Goal: Task Accomplishment & Management: Complete application form

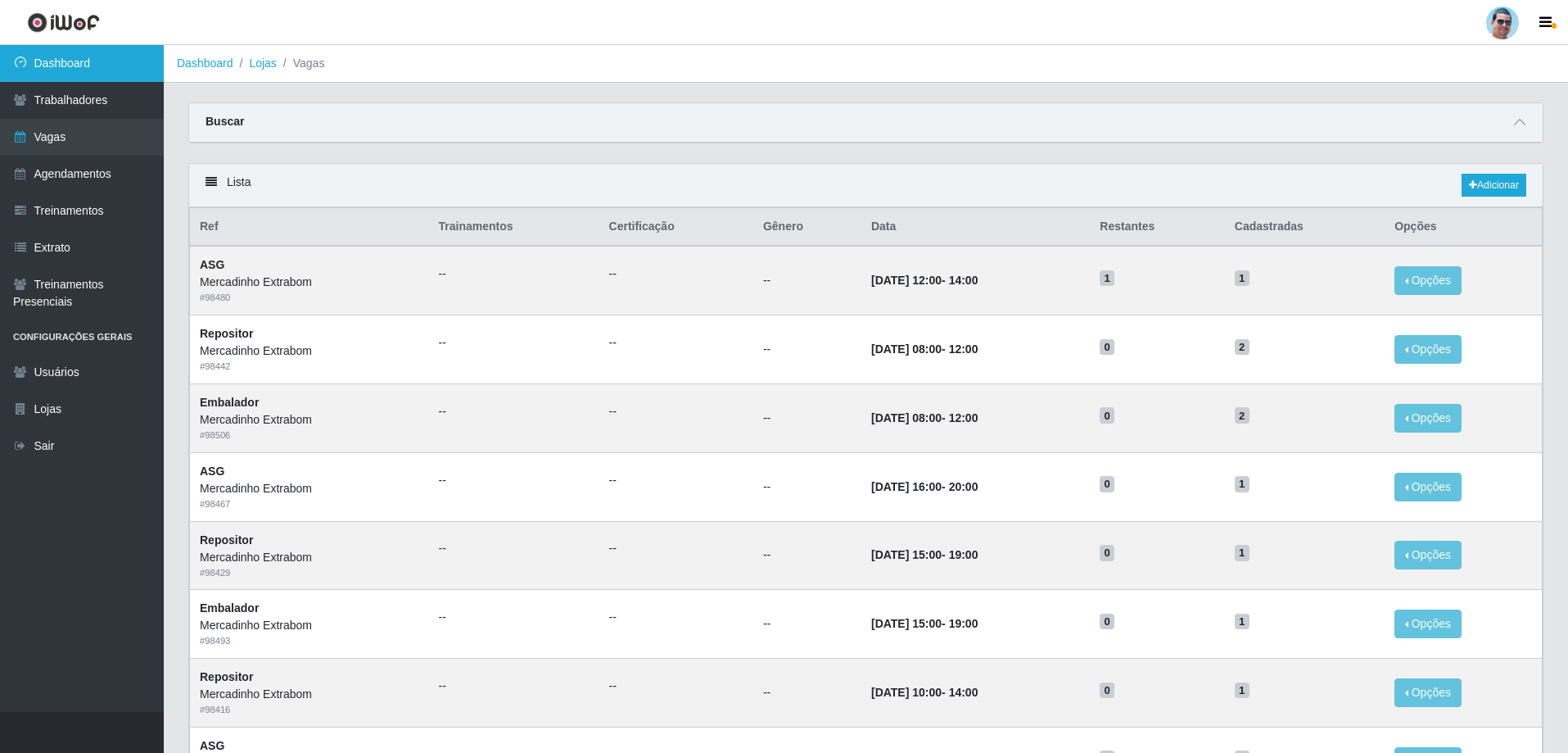
click at [108, 54] on link "Dashboard" at bounding box center [82, 63] width 164 height 37
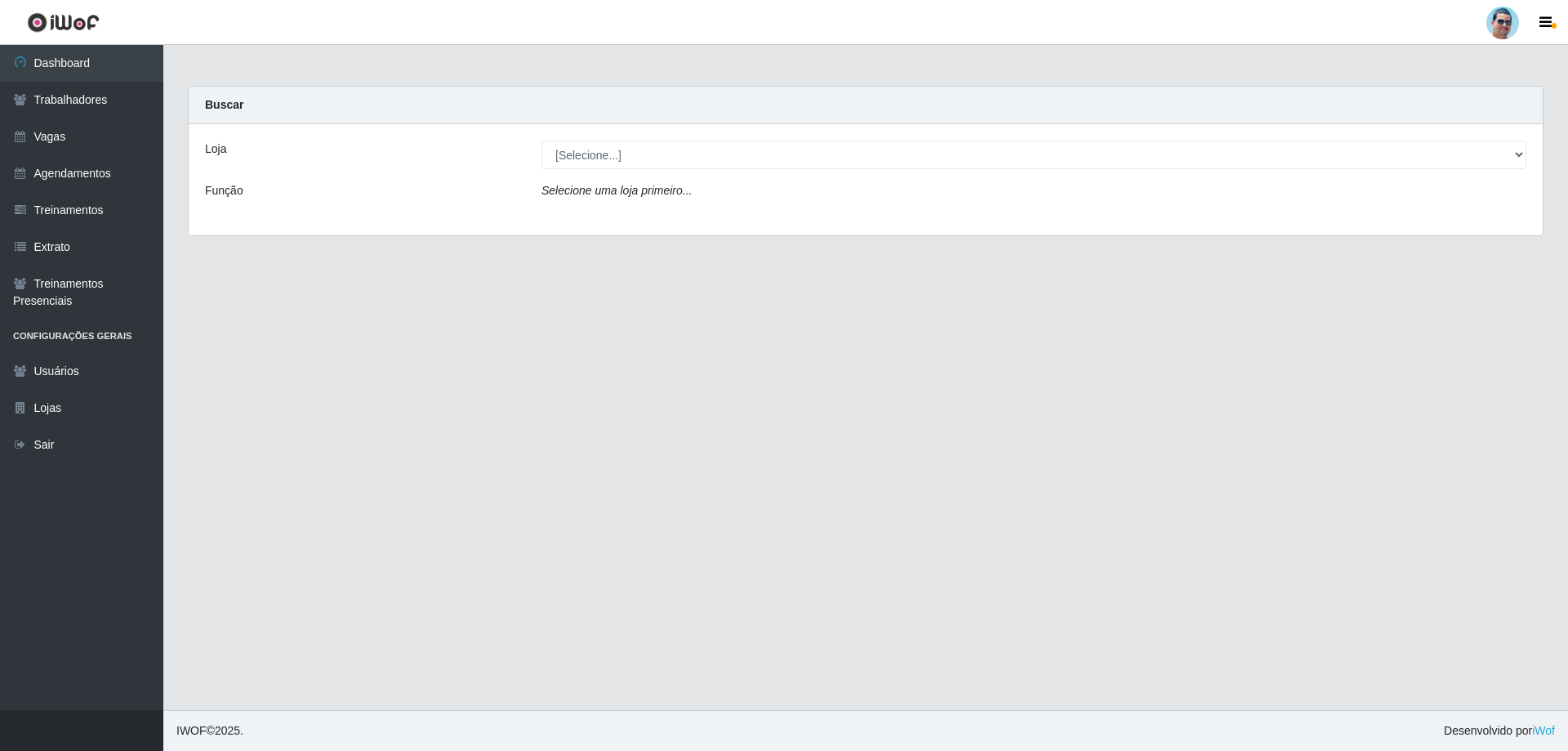
click at [689, 188] on div "Selecione uma loja primeiro..." at bounding box center [1034, 194] width 1010 height 23
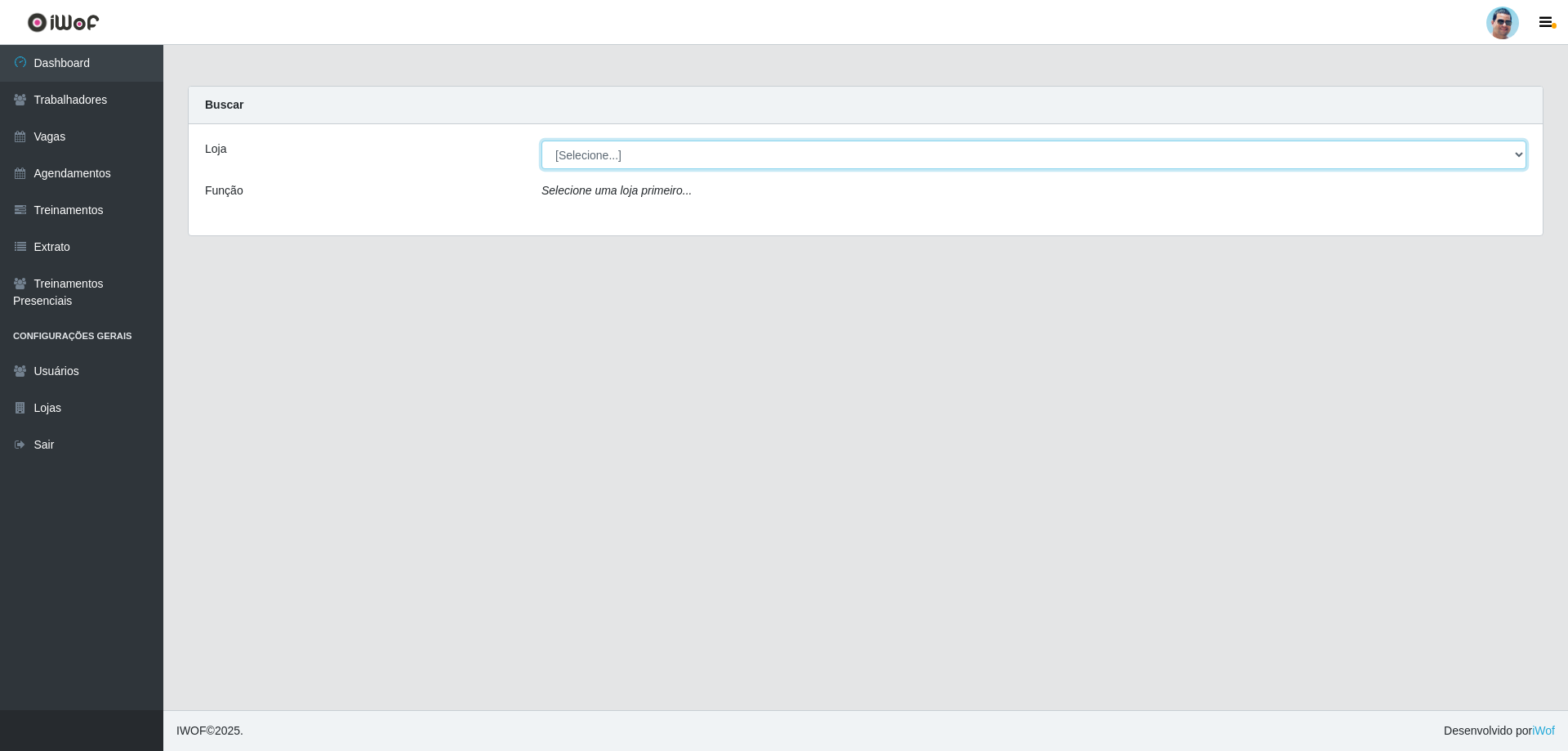
click at [670, 158] on select "[Selecione...] Mercadinho Extrabom" at bounding box center [1033, 154] width 985 height 29
select select "175"
click at [541, 140] on select "[Selecione...] Mercadinho Extrabom" at bounding box center [1033, 154] width 985 height 29
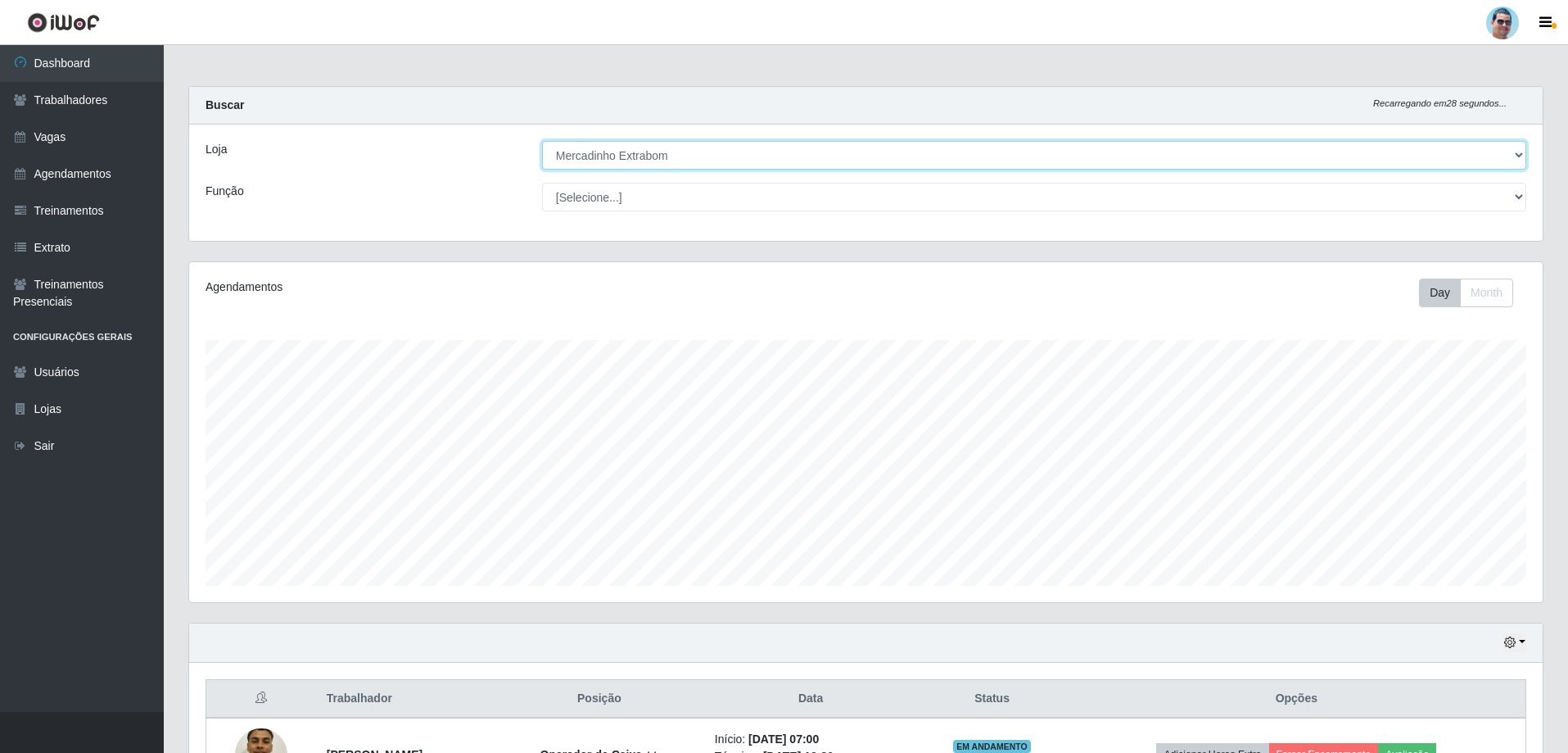
scroll to position [340, 1353]
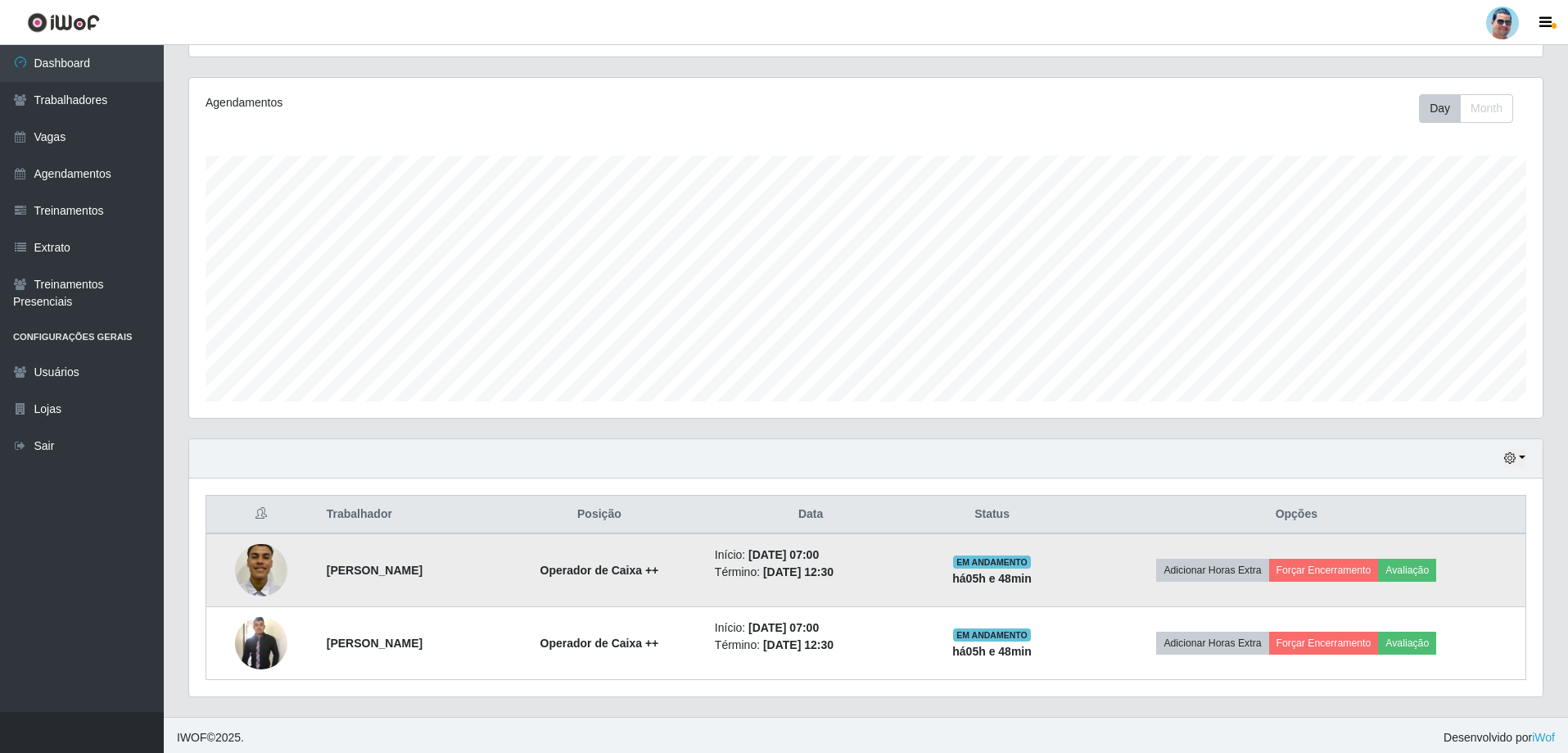
drag, startPoint x: 558, startPoint y: 513, endPoint x: 547, endPoint y: 537, distance: 26.4
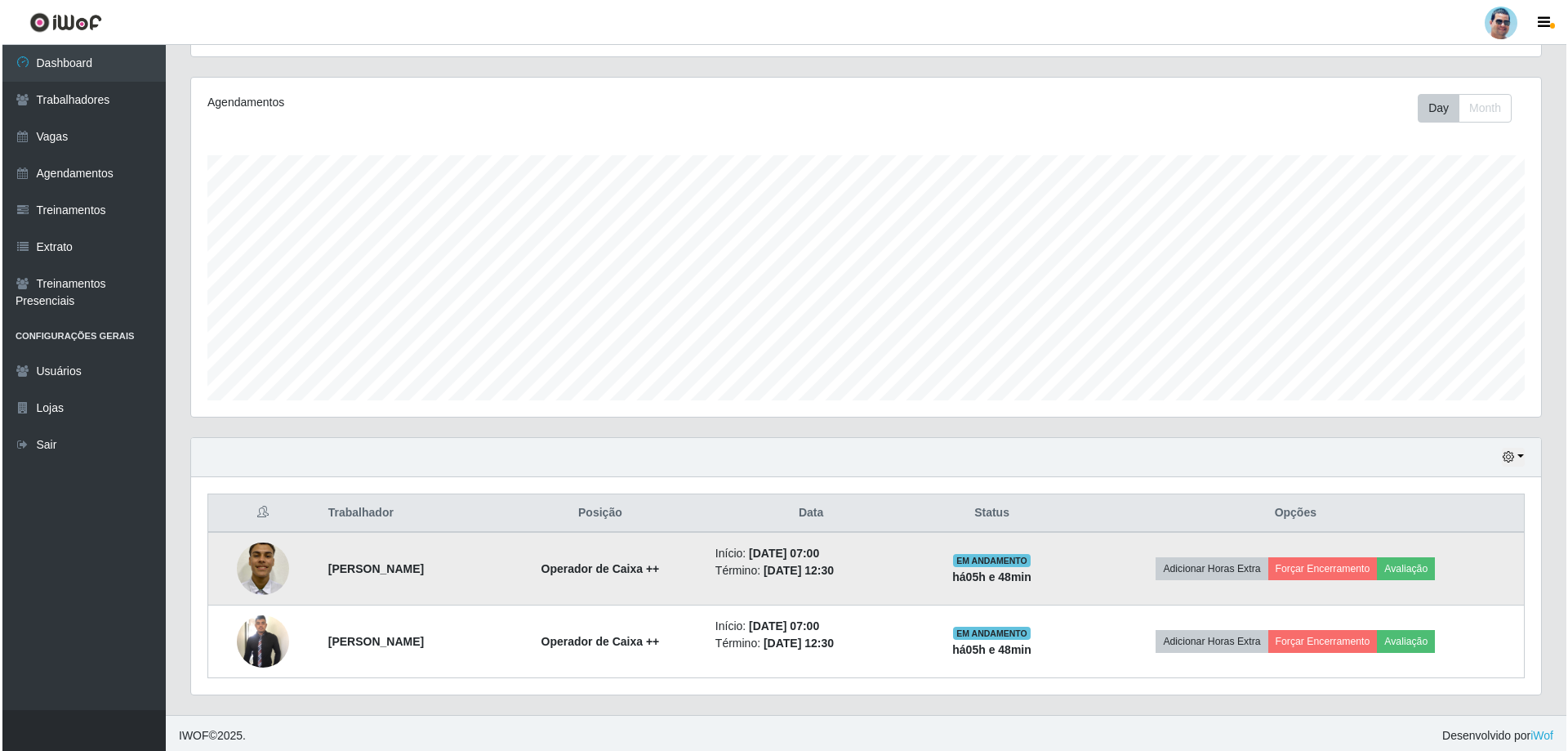
scroll to position [188, 0]
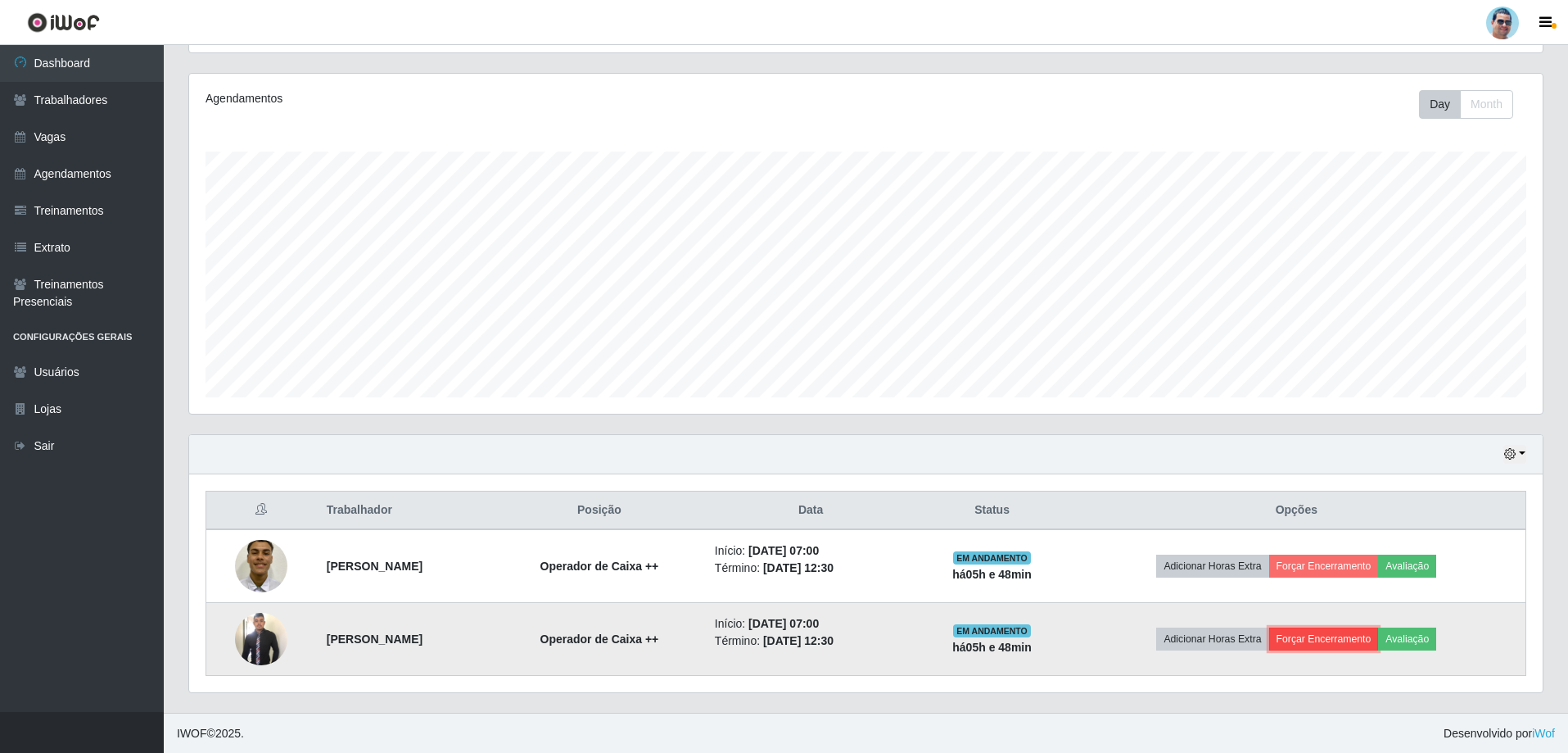
click at [1332, 628] on button "Forçar Encerramento" at bounding box center [1323, 639] width 110 height 23
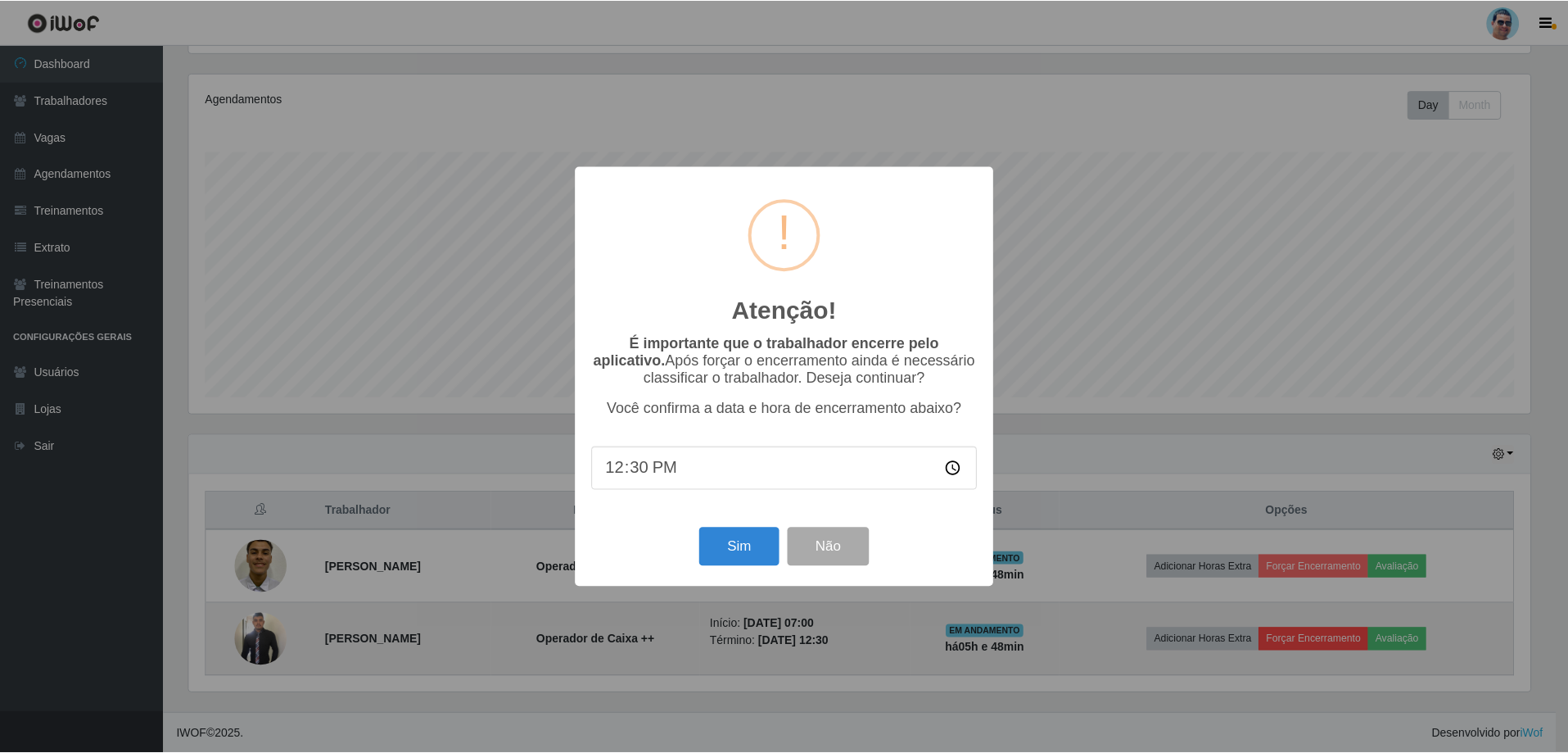
scroll to position [340, 1345]
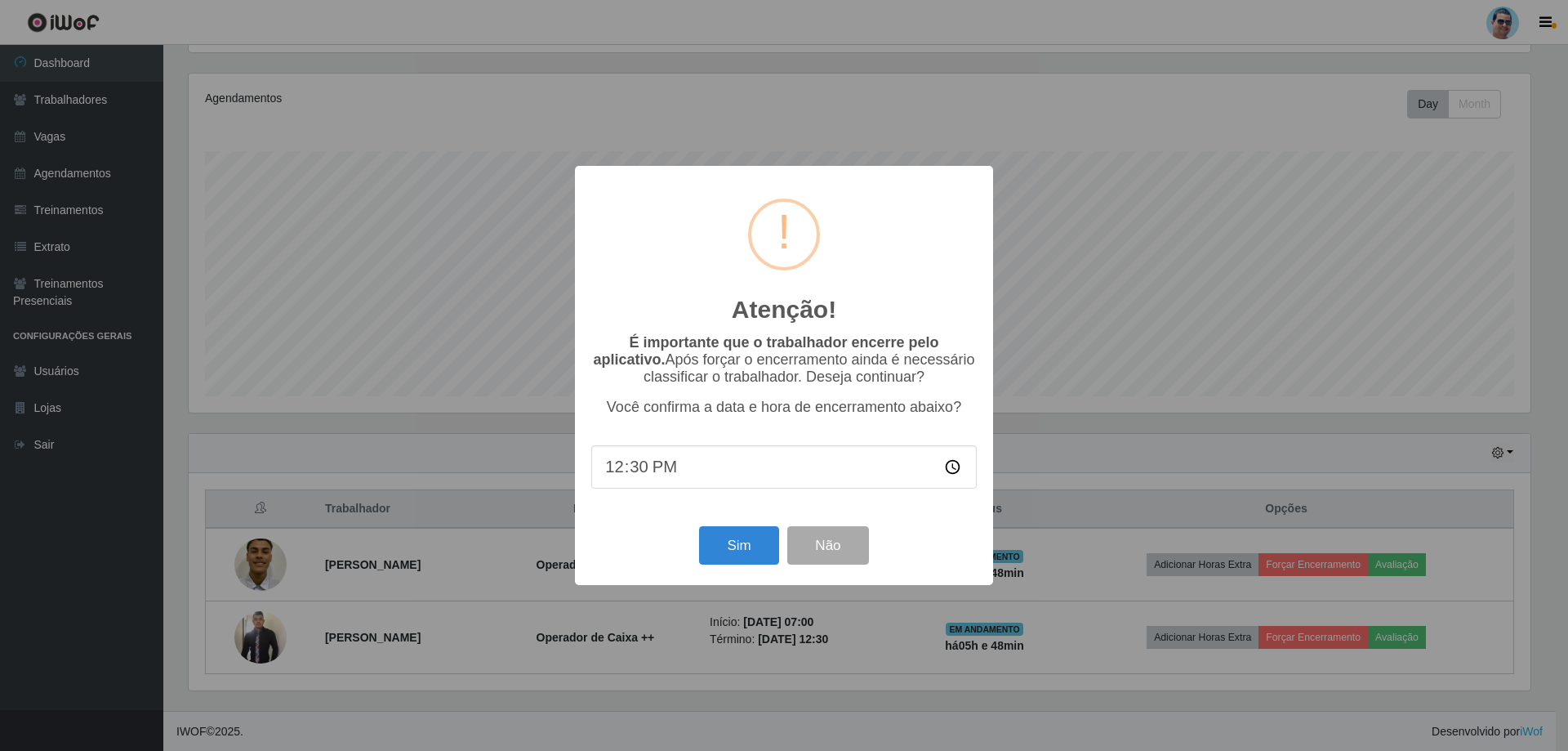
click at [643, 471] on input "12:30" at bounding box center [784, 467] width 385 height 43
type input "12:43"
click at [749, 545] on button "Sim" at bounding box center [739, 545] width 79 height 38
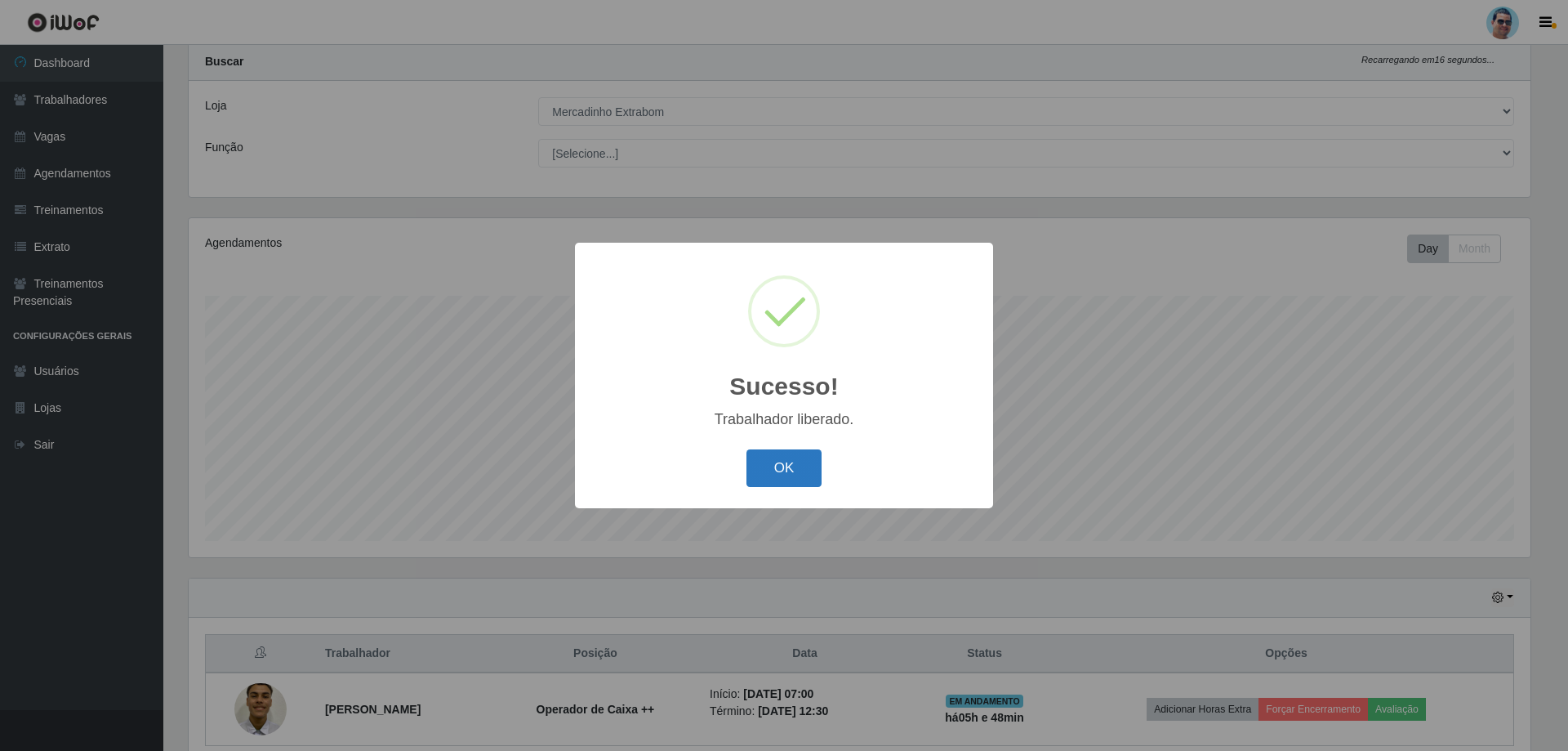
click at [778, 482] on button "OK" at bounding box center [784, 468] width 76 height 38
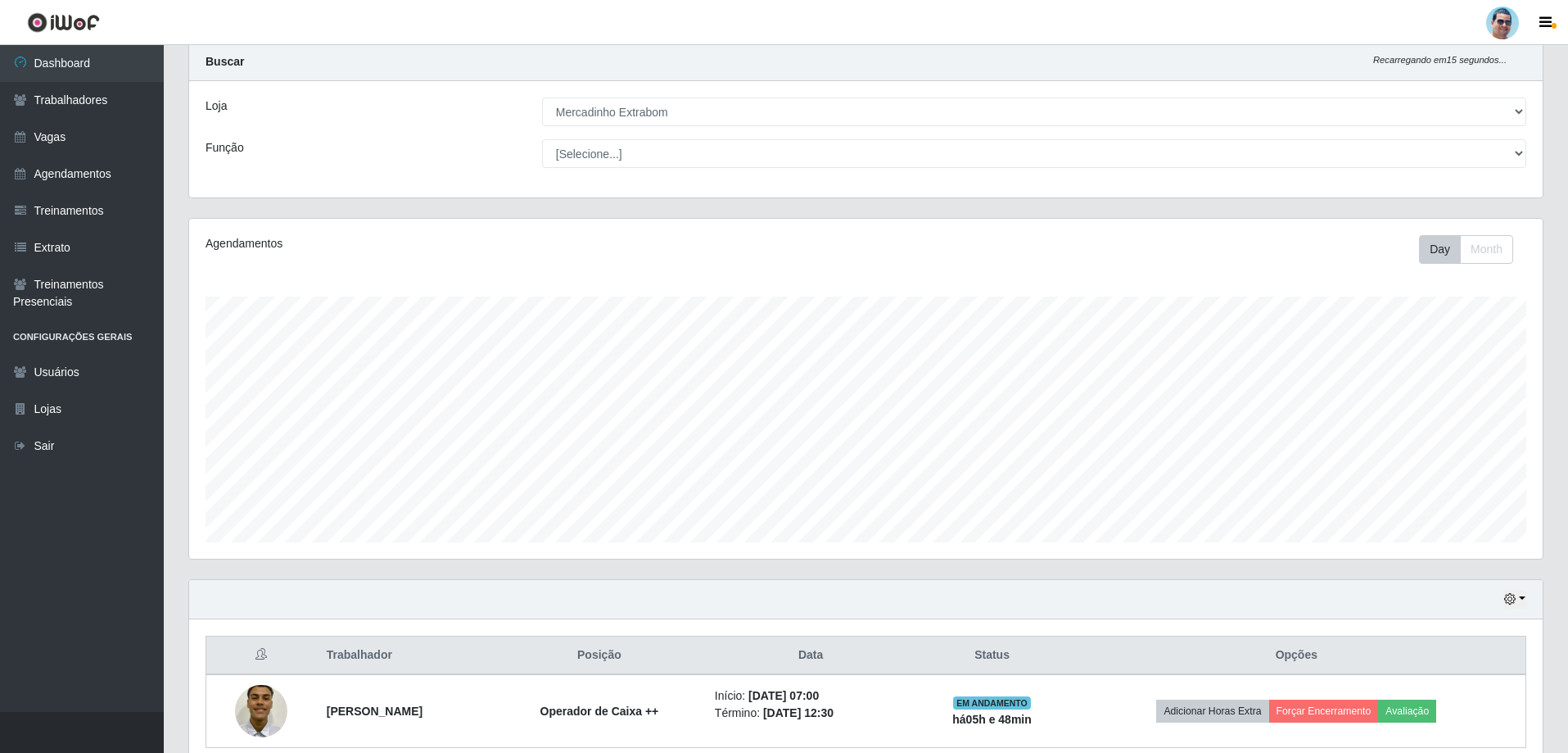
scroll to position [116, 0]
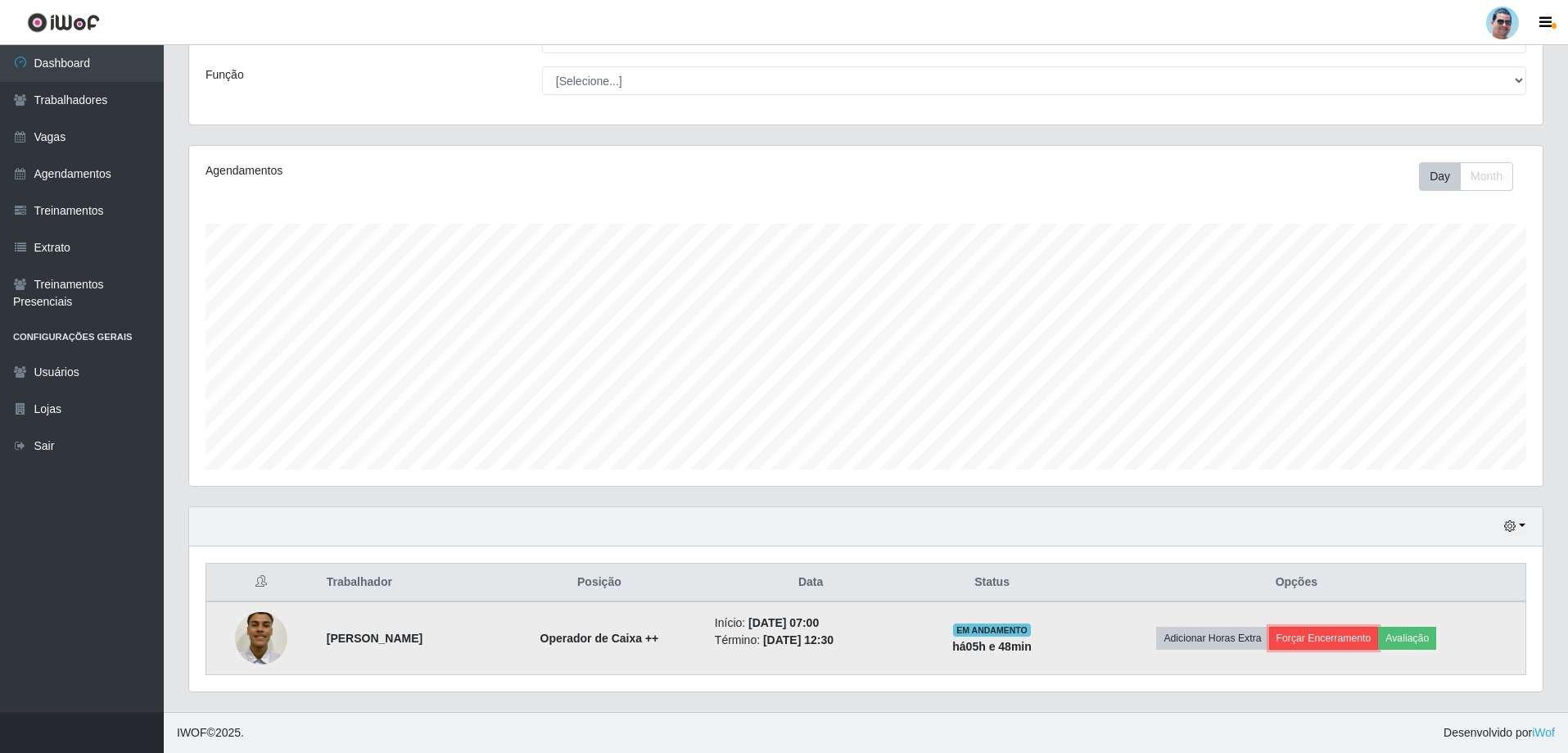
click at [1310, 635] on button "Forçar Encerramento" at bounding box center [1323, 638] width 110 height 23
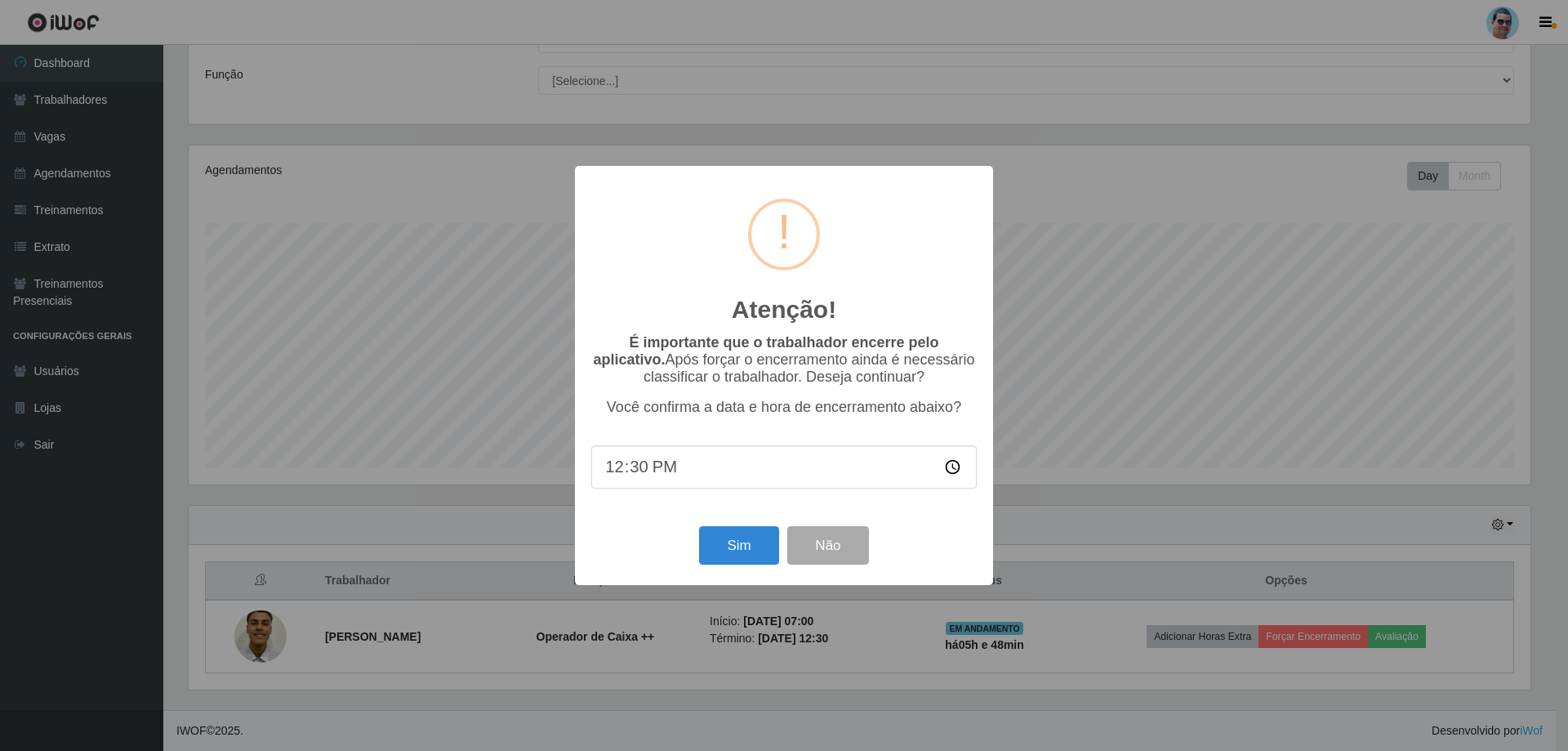
click at [637, 467] on input "12:30" at bounding box center [784, 467] width 385 height 43
type input "12:44"
click at [750, 553] on button "Sim" at bounding box center [739, 545] width 79 height 38
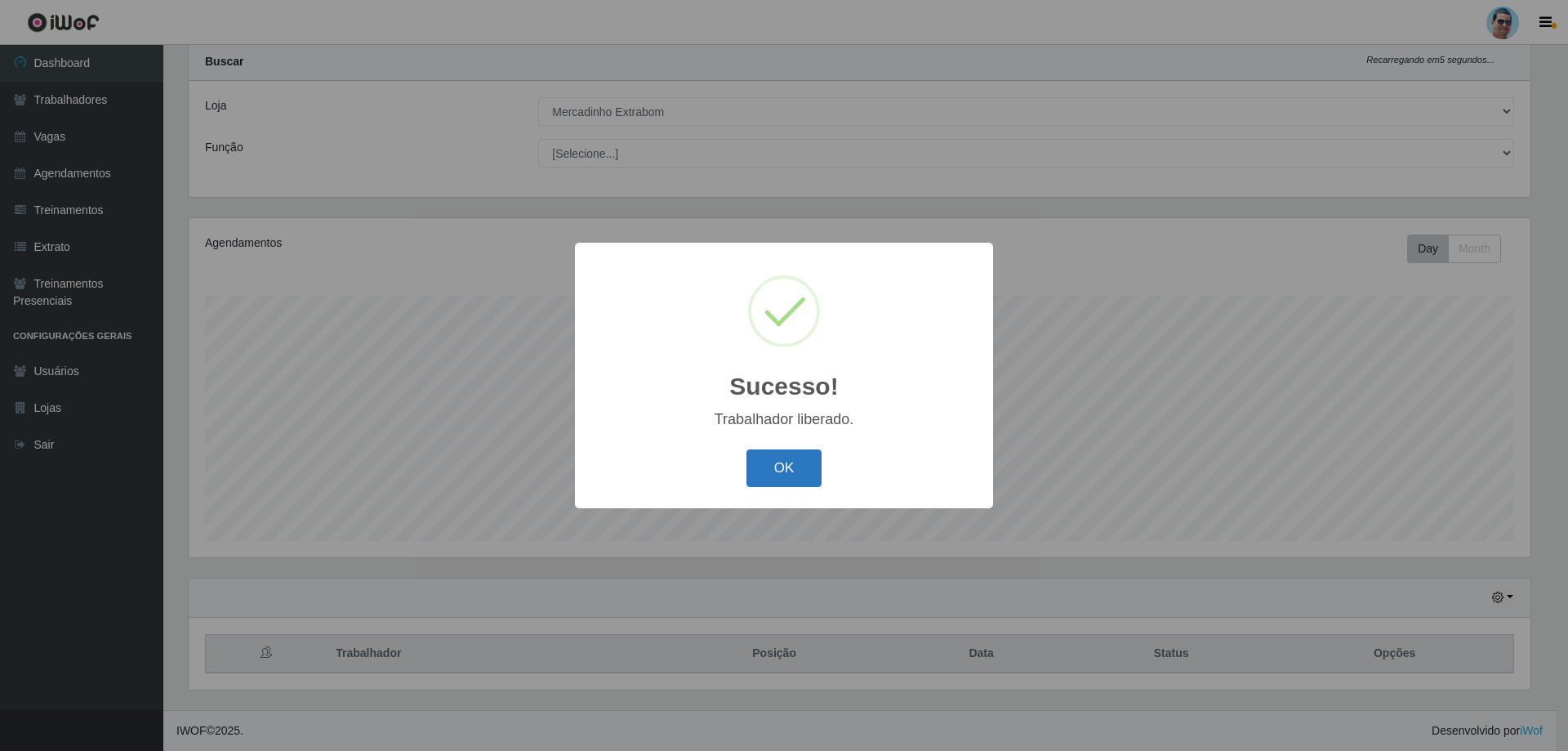
click at [787, 469] on button "OK" at bounding box center [784, 468] width 76 height 38
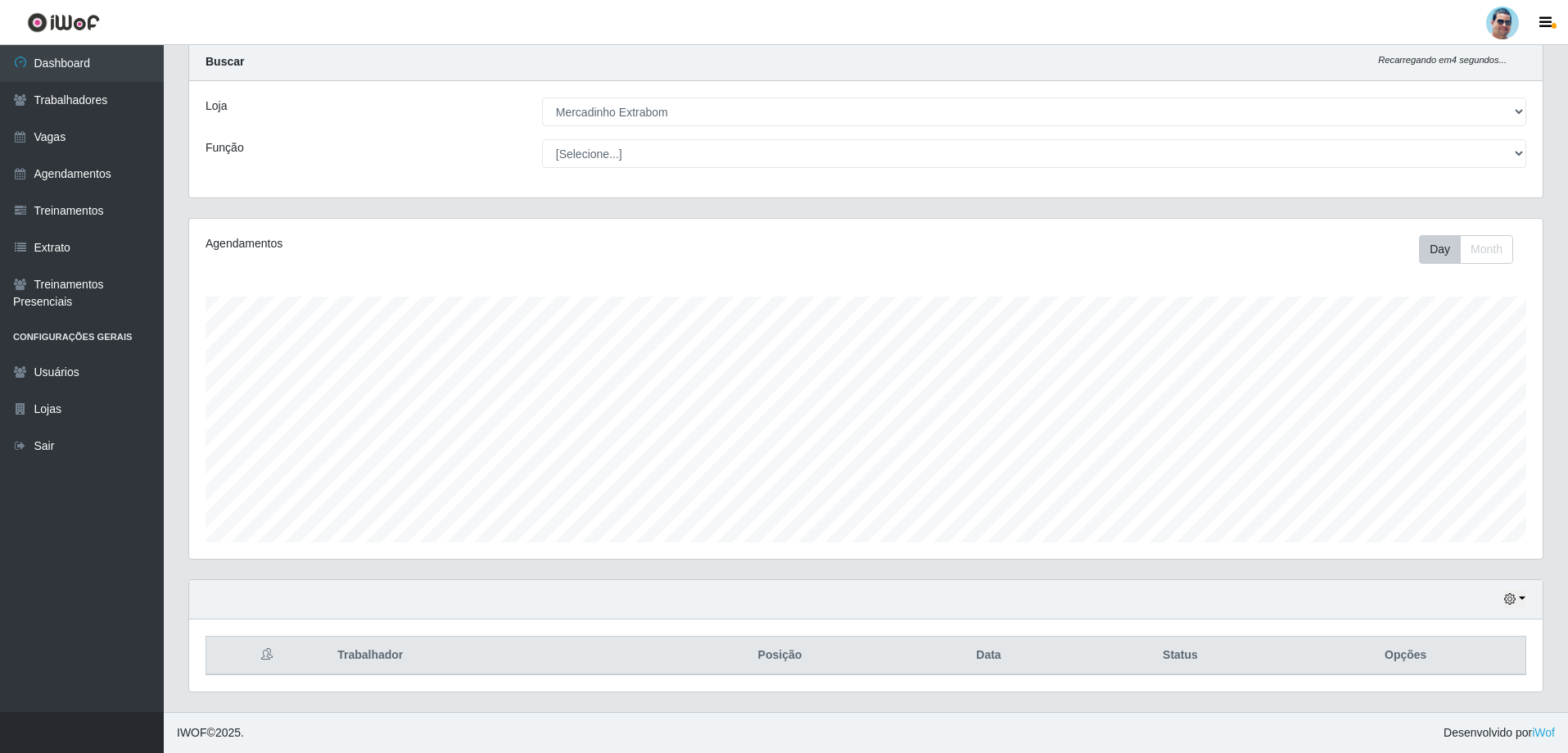
scroll to position [340, 1353]
click at [1520, 599] on button "button" at bounding box center [1515, 599] width 22 height 19
click at [1471, 548] on button "1 Semana" at bounding box center [1460, 538] width 129 height 35
click at [97, 137] on link "Vagas" at bounding box center [82, 137] width 164 height 37
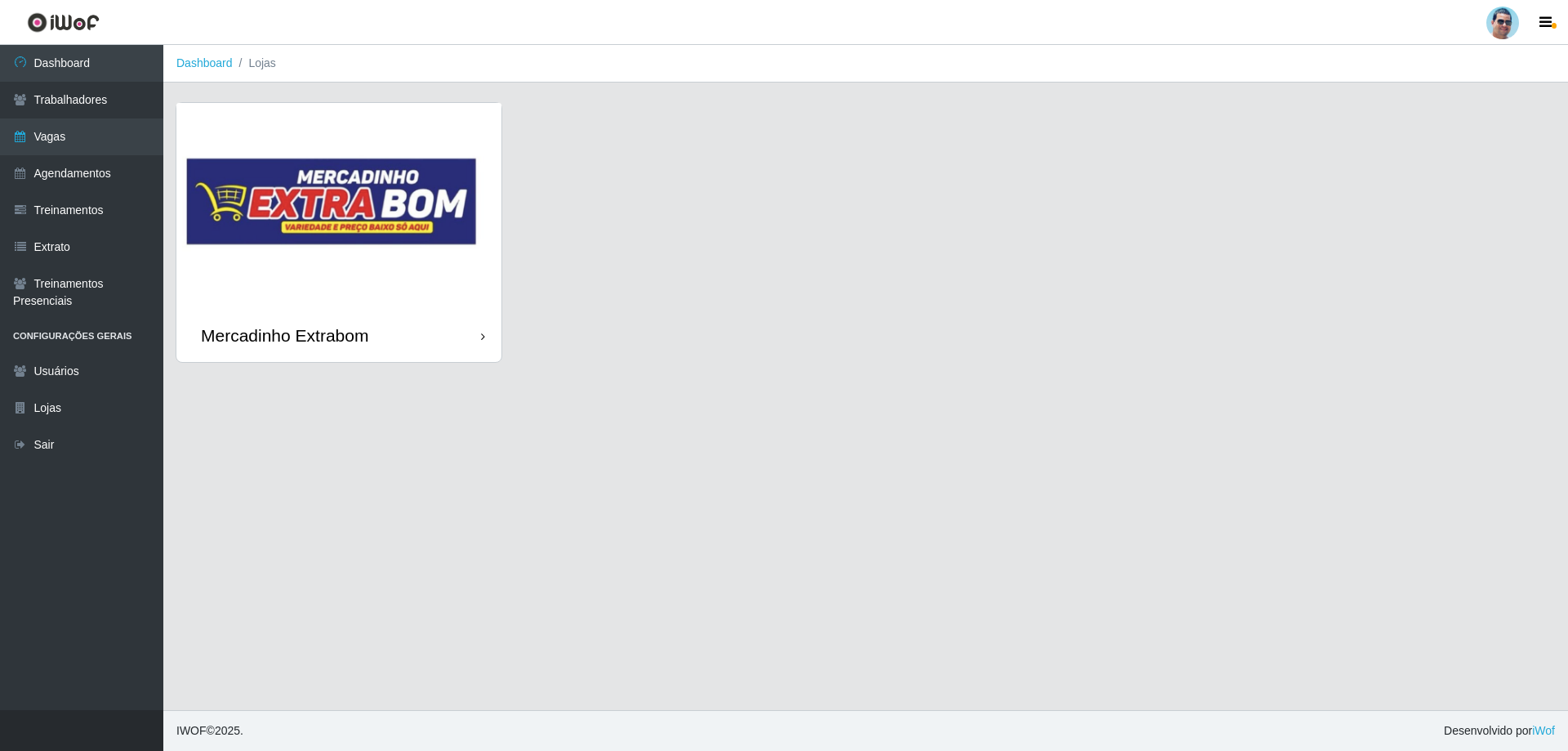
click at [430, 222] on img at bounding box center [339, 206] width 325 height 206
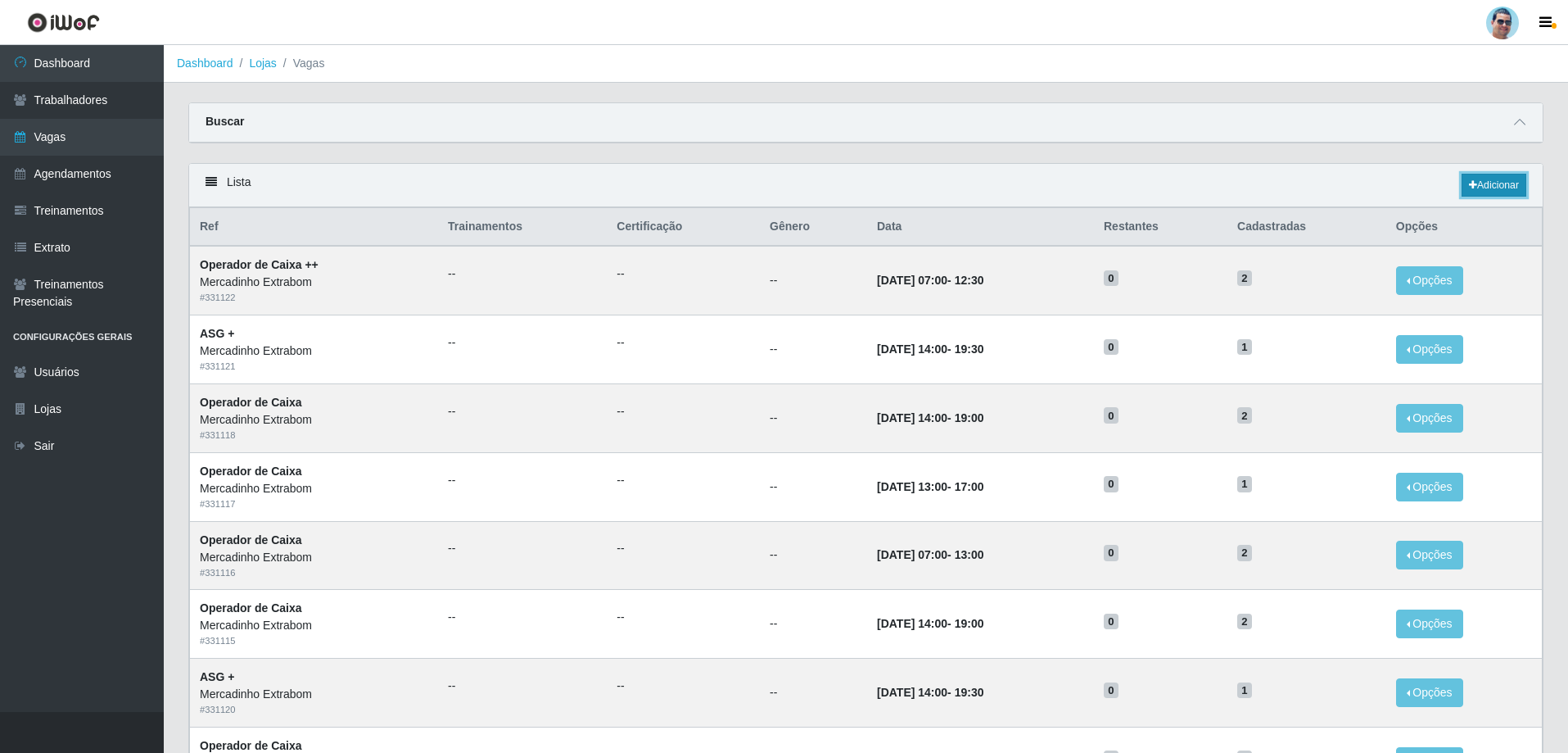
click at [1485, 192] on link "Adicionar" at bounding box center [1493, 185] width 65 height 23
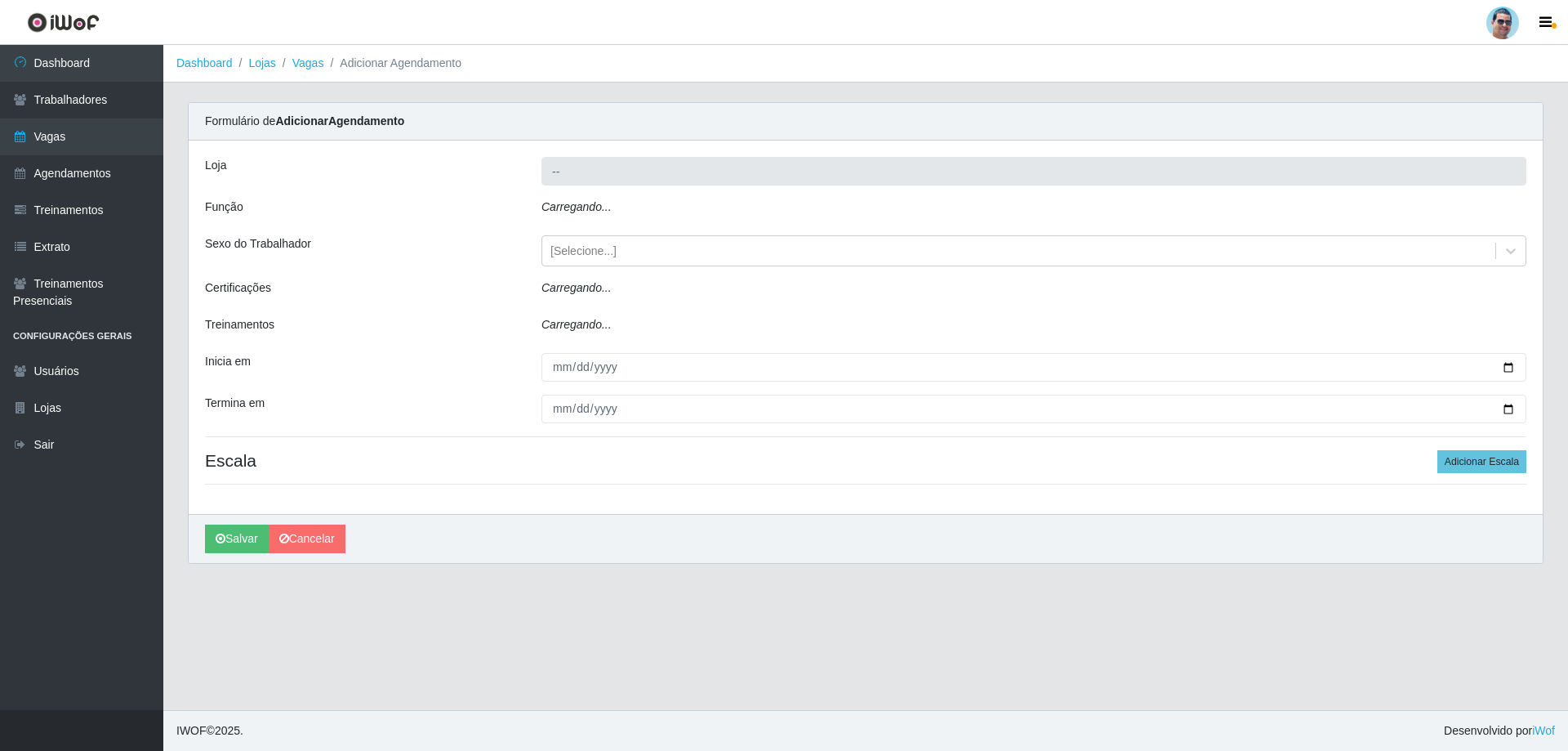
type input "Mercadinho Extrabom"
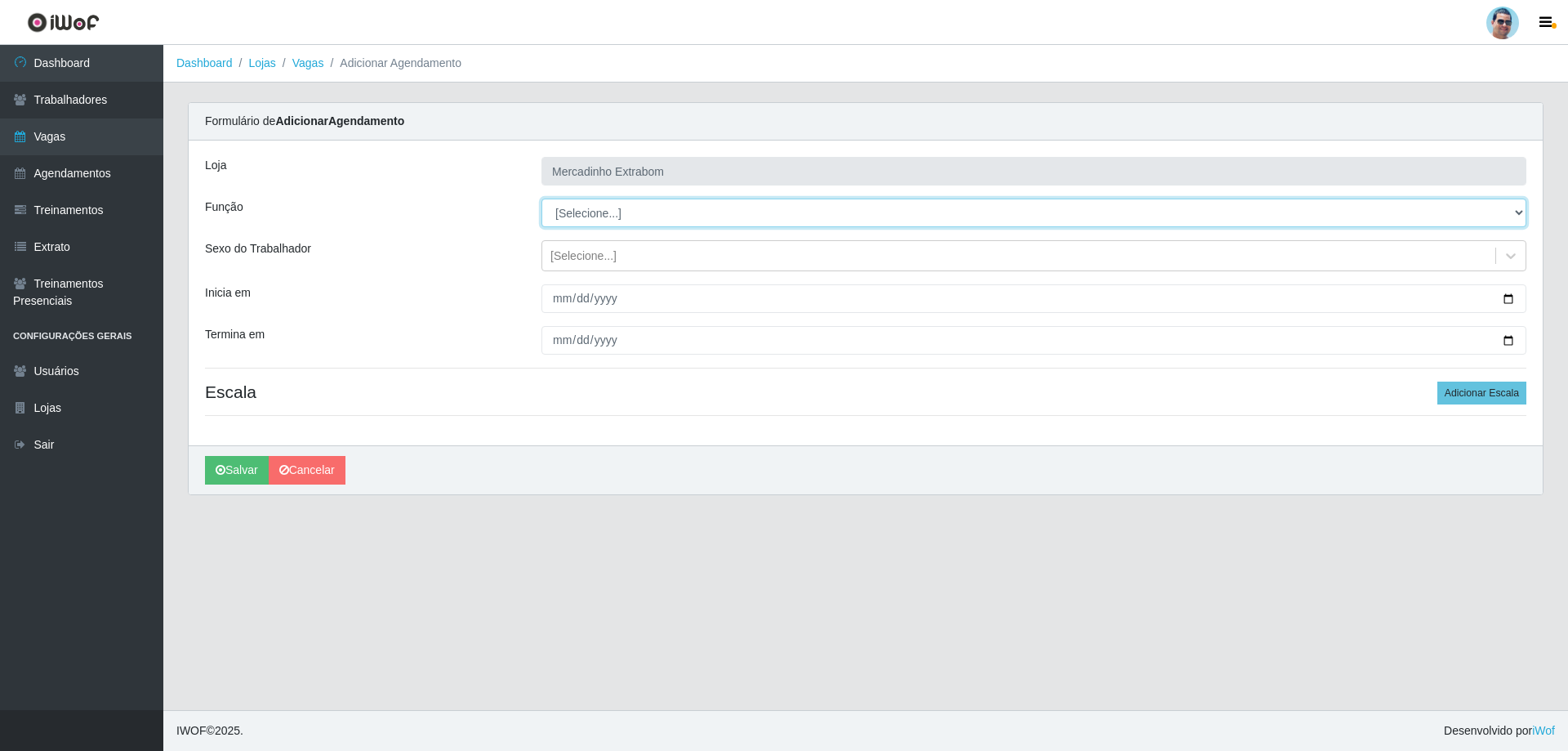
click at [616, 216] on select "[Selecione...] ASG ASG + ASG ++ Balconista Balconista + Balconista ++ Carregado…" at bounding box center [1033, 212] width 985 height 29
select select "22"
click at [541, 198] on select "[Selecione...] ASG ASG + ASG ++ Balconista Balconista + Balconista ++ Carregado…" at bounding box center [1033, 212] width 985 height 29
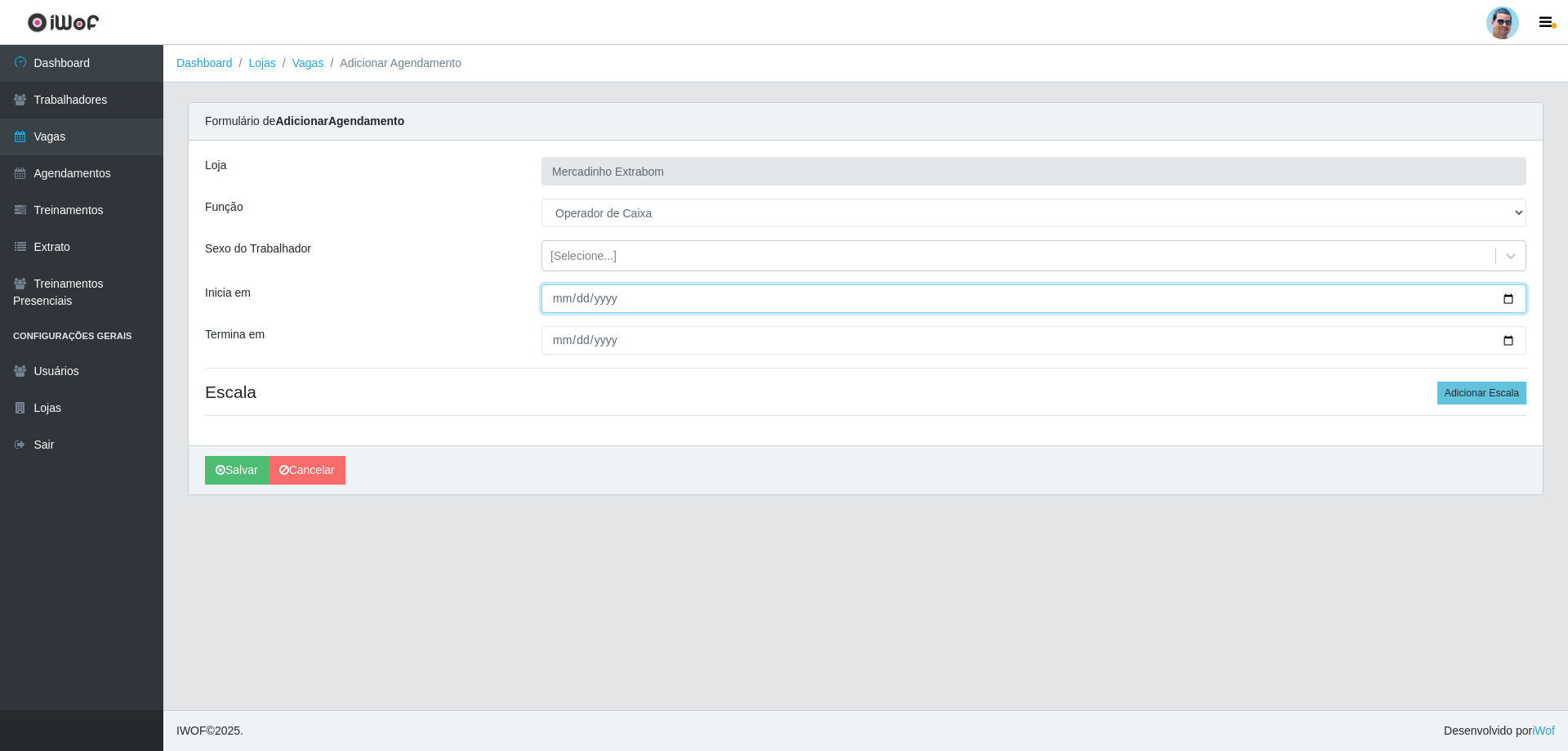
click at [563, 302] on input "Inicia em" at bounding box center [1033, 298] width 985 height 29
type input "[DATE]"
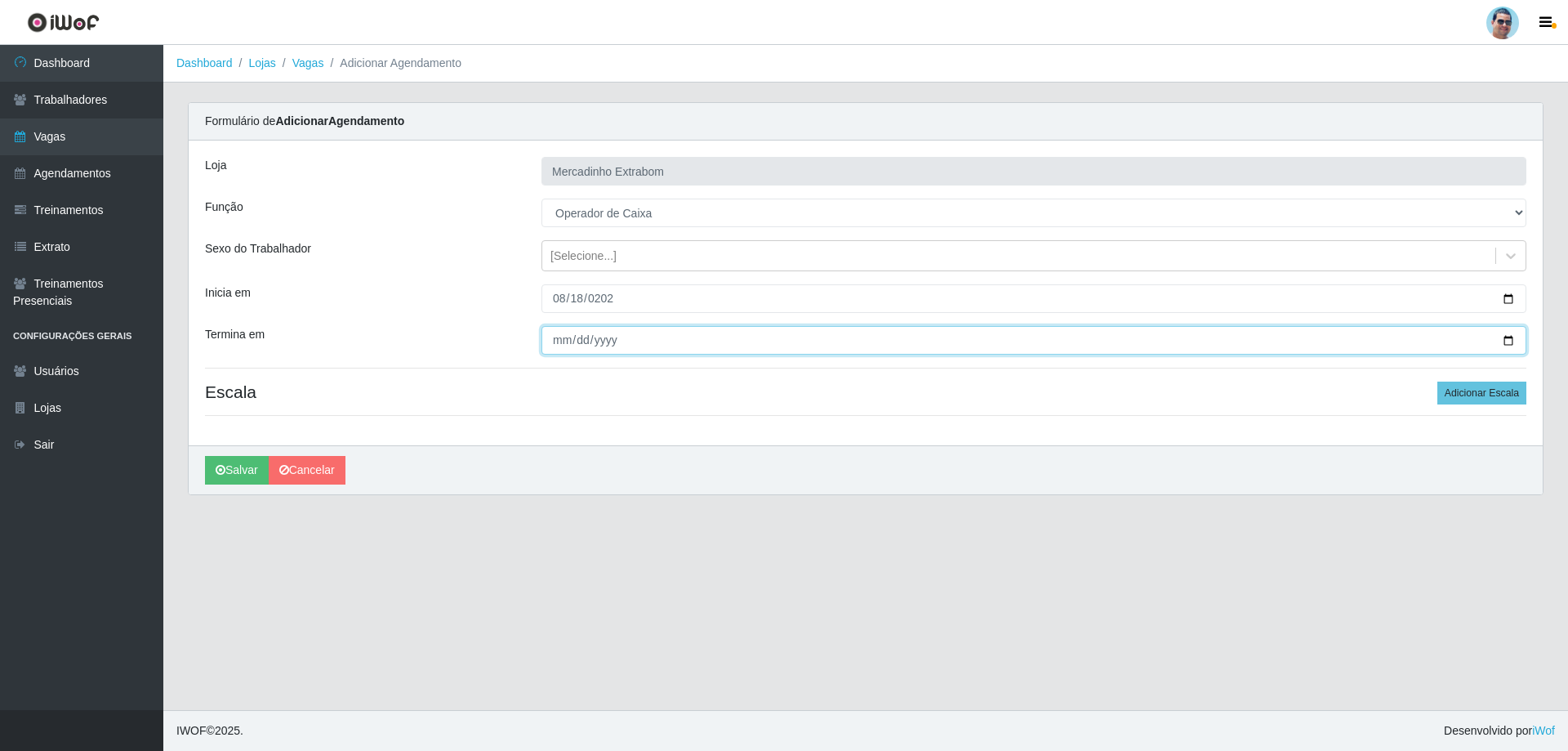
click at [563, 332] on input "Termina em" at bounding box center [1033, 340] width 985 height 29
type input "[DATE]"
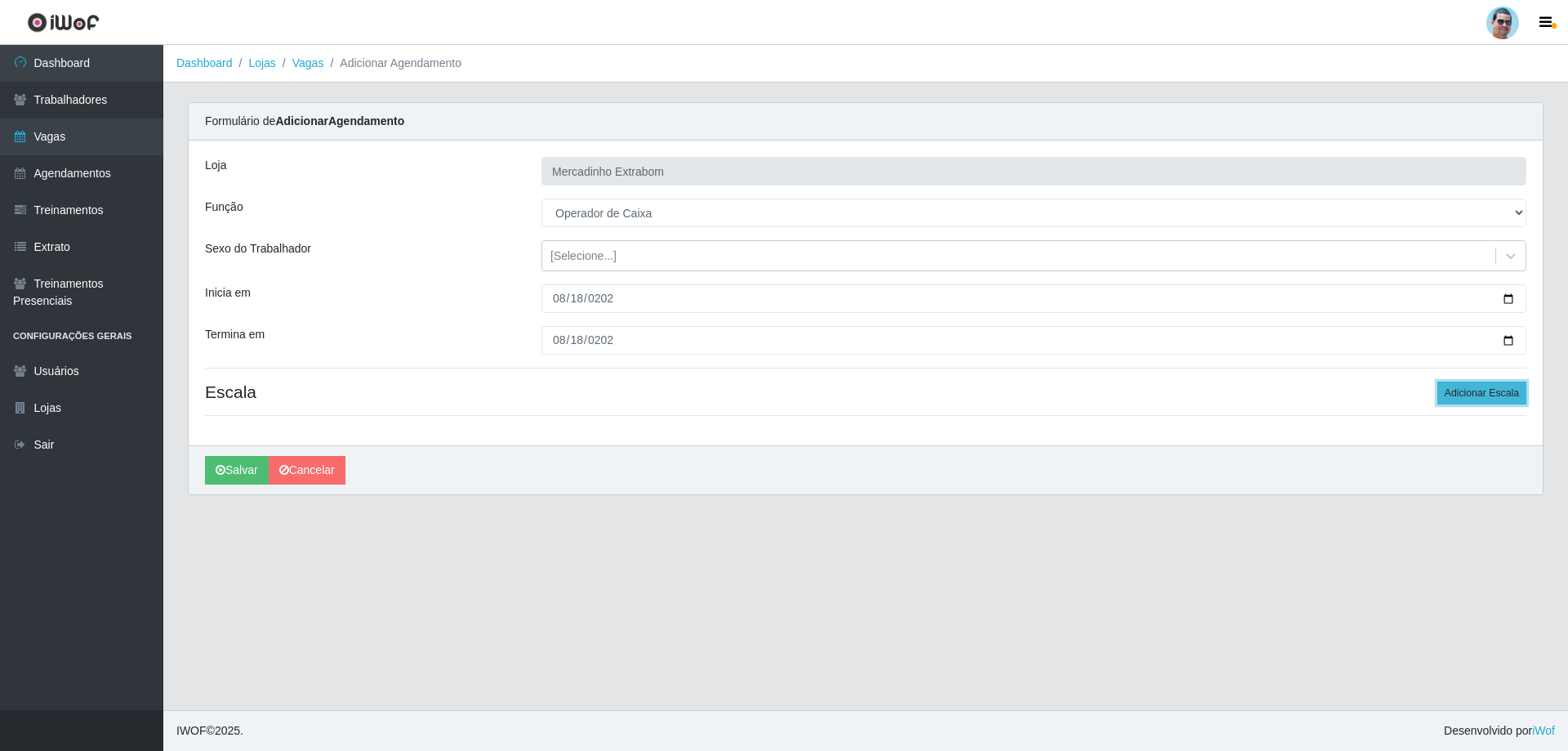
click at [1444, 397] on button "Adicionar Escala" at bounding box center [1481, 393] width 89 height 22
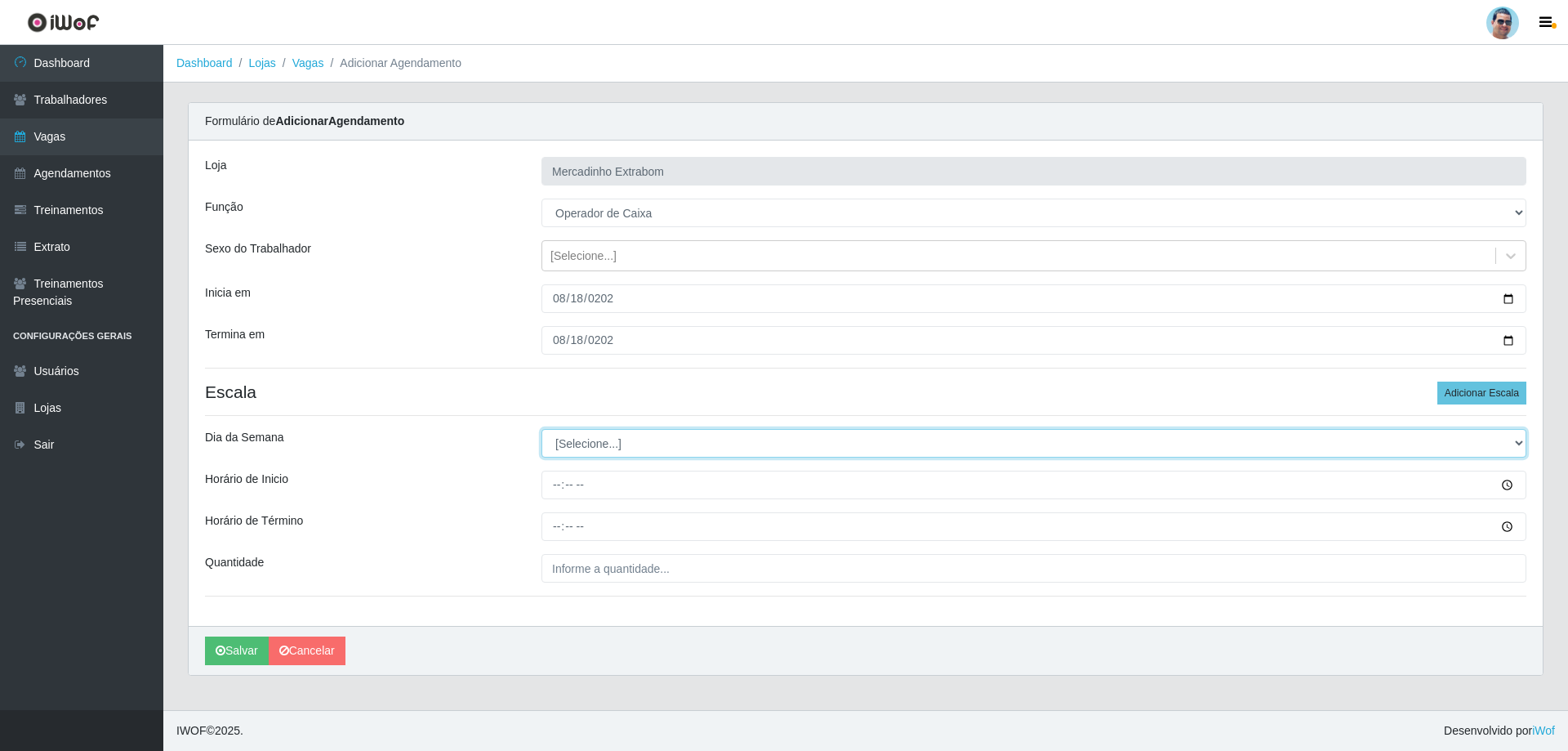
click at [615, 447] on select "[Selecione...] Segunda Terça Quarta Quinta Sexta Sábado Domingo" at bounding box center [1033, 443] width 985 height 29
select select "1"
click at [541, 429] on select "[Selecione...] Segunda Terça Quarta Quinta Sexta Sábado Domingo" at bounding box center [1033, 443] width 985 height 29
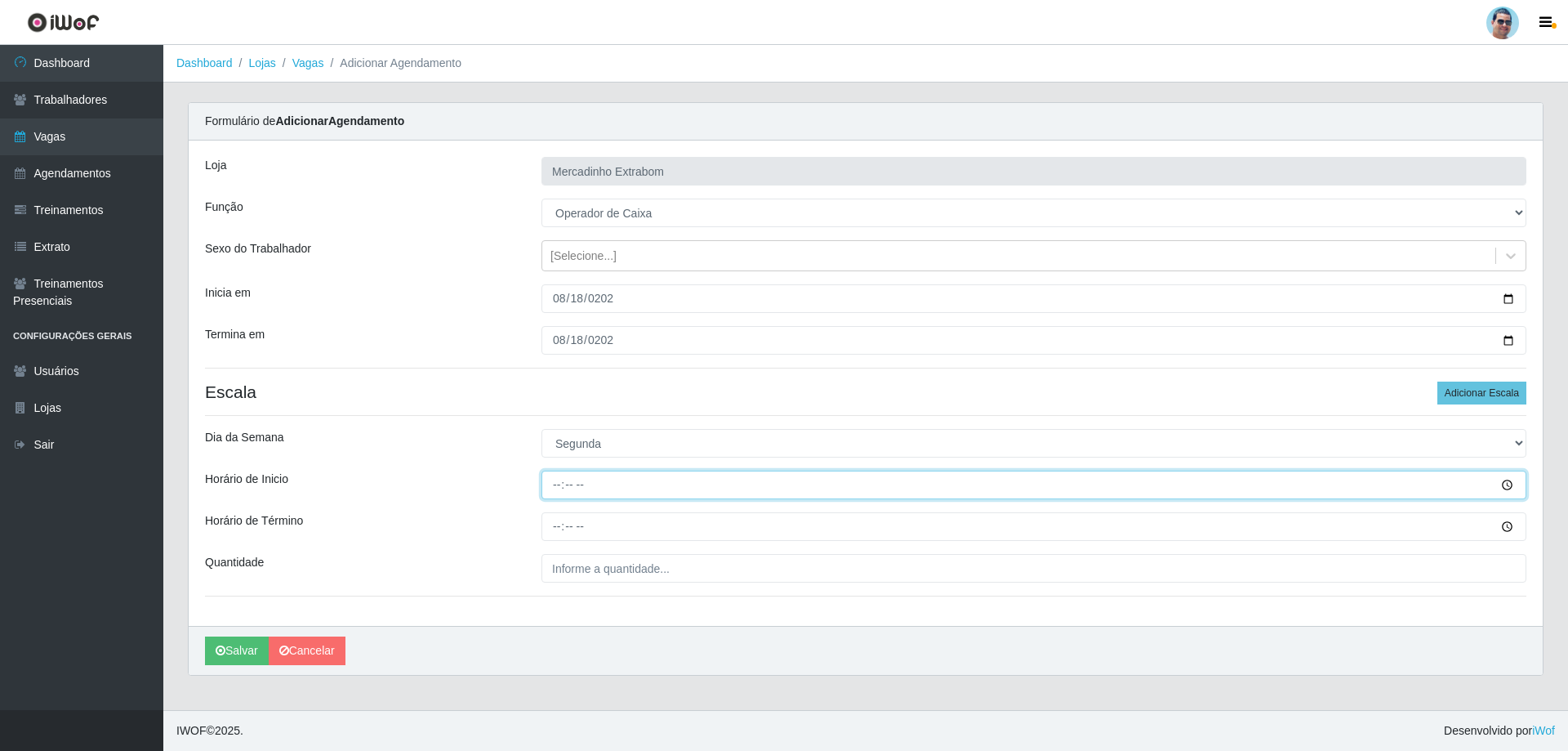
click at [557, 484] on input "Horário de Inicio" at bounding box center [1033, 484] width 985 height 29
type input "09:00"
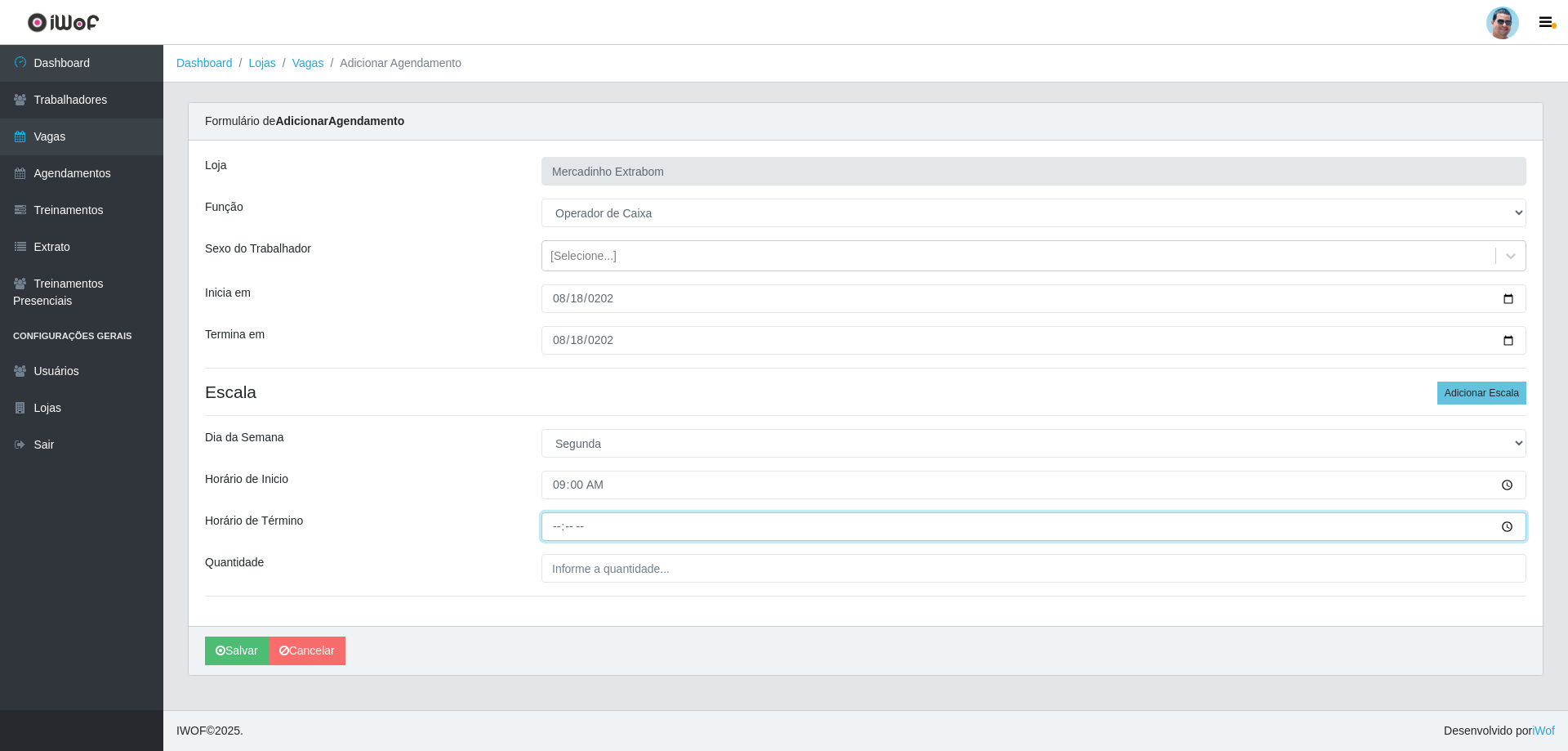
click at [555, 528] on input "Horário de Término" at bounding box center [1033, 527] width 985 height 29
type input "13:00"
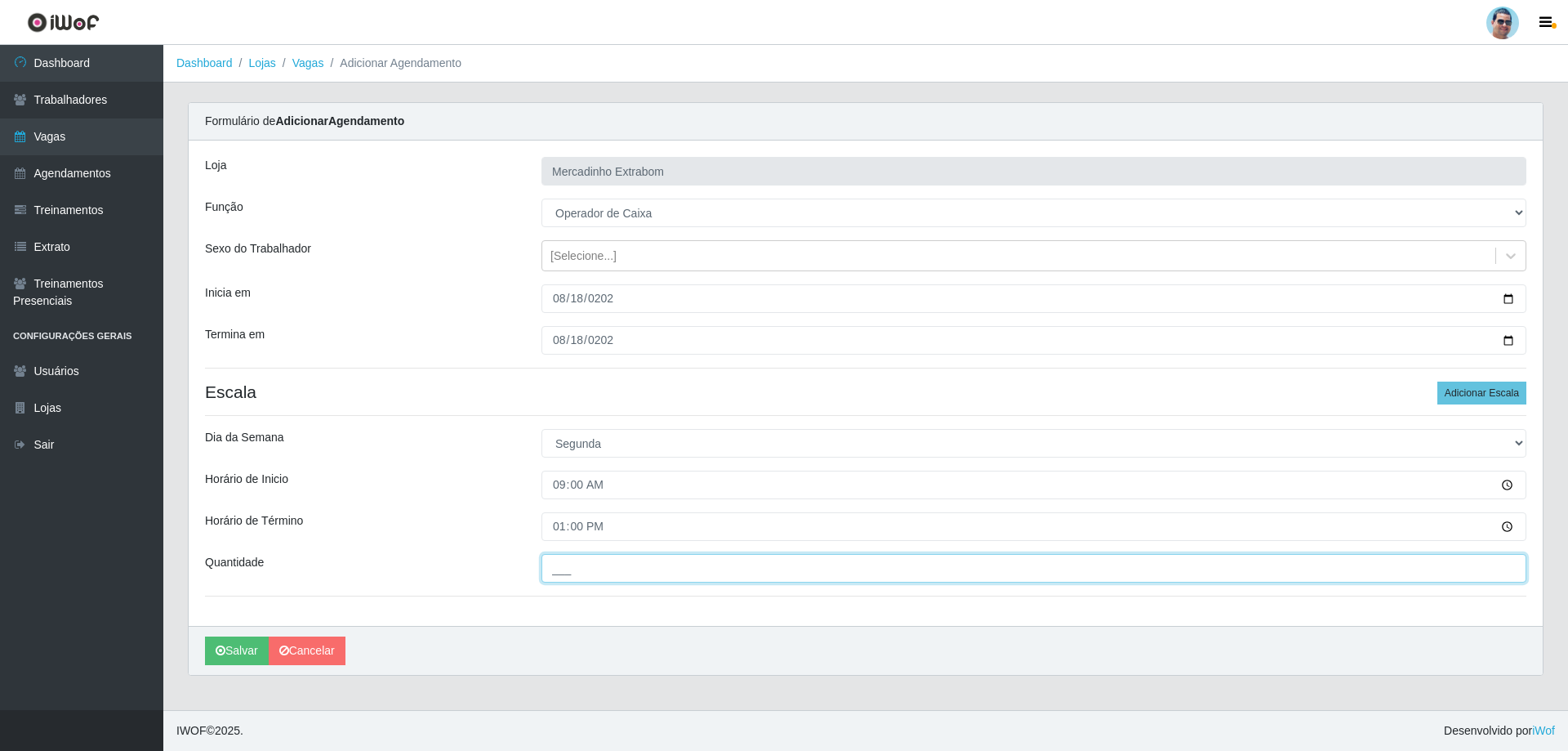
click at [567, 562] on input "___" at bounding box center [1033, 568] width 985 height 29
type input "01_"
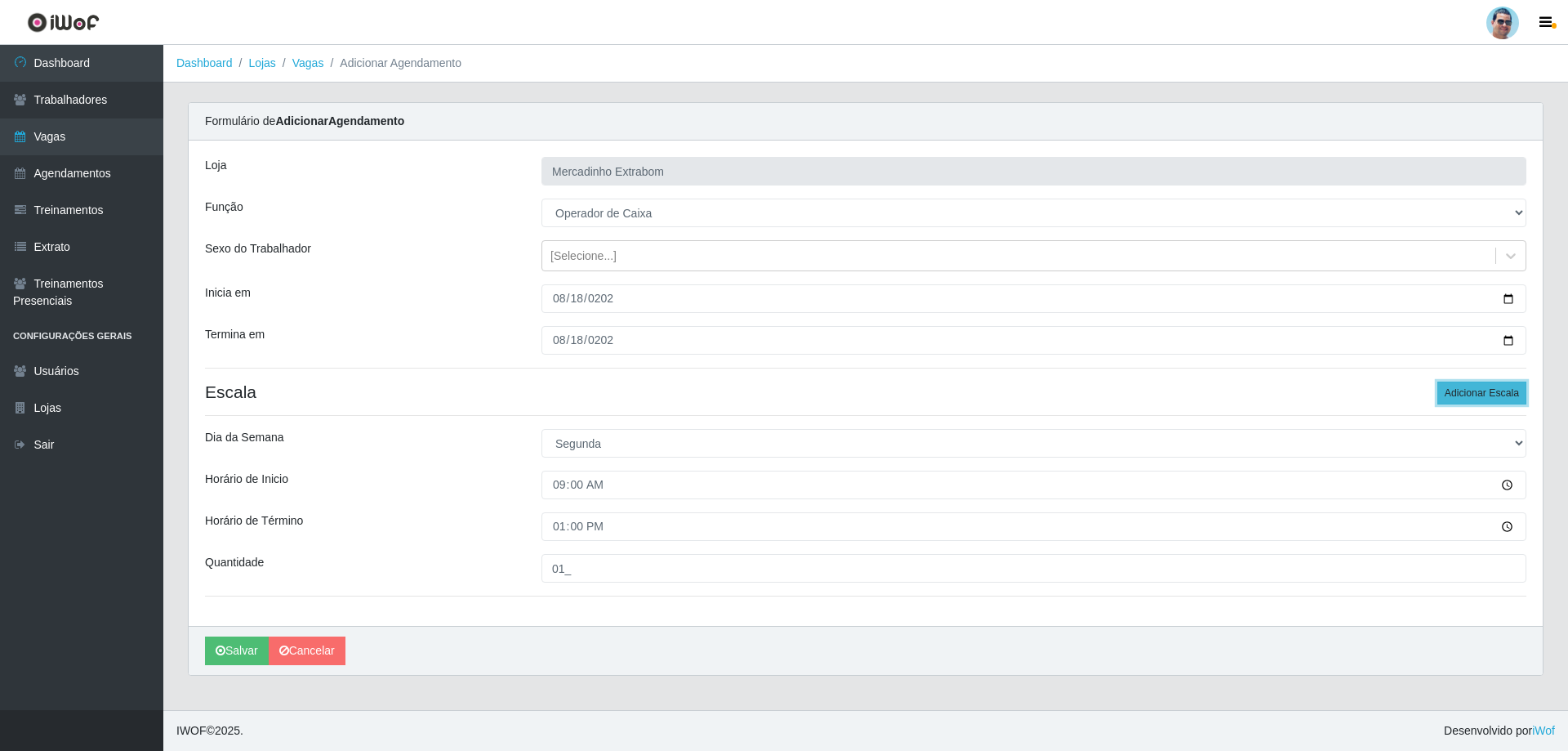
click at [1464, 392] on button "Adicionar Escala" at bounding box center [1481, 393] width 89 height 22
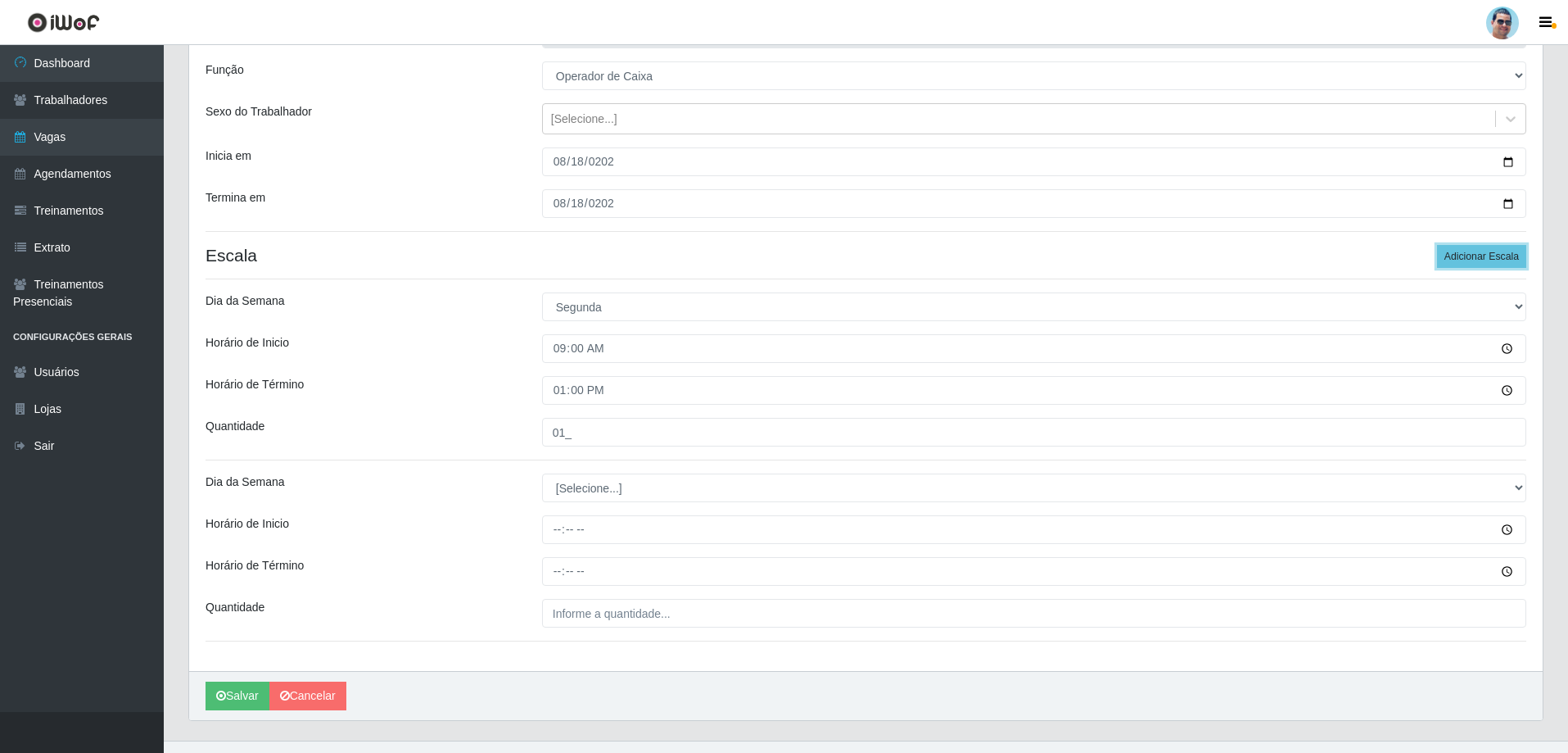
scroll to position [164, 0]
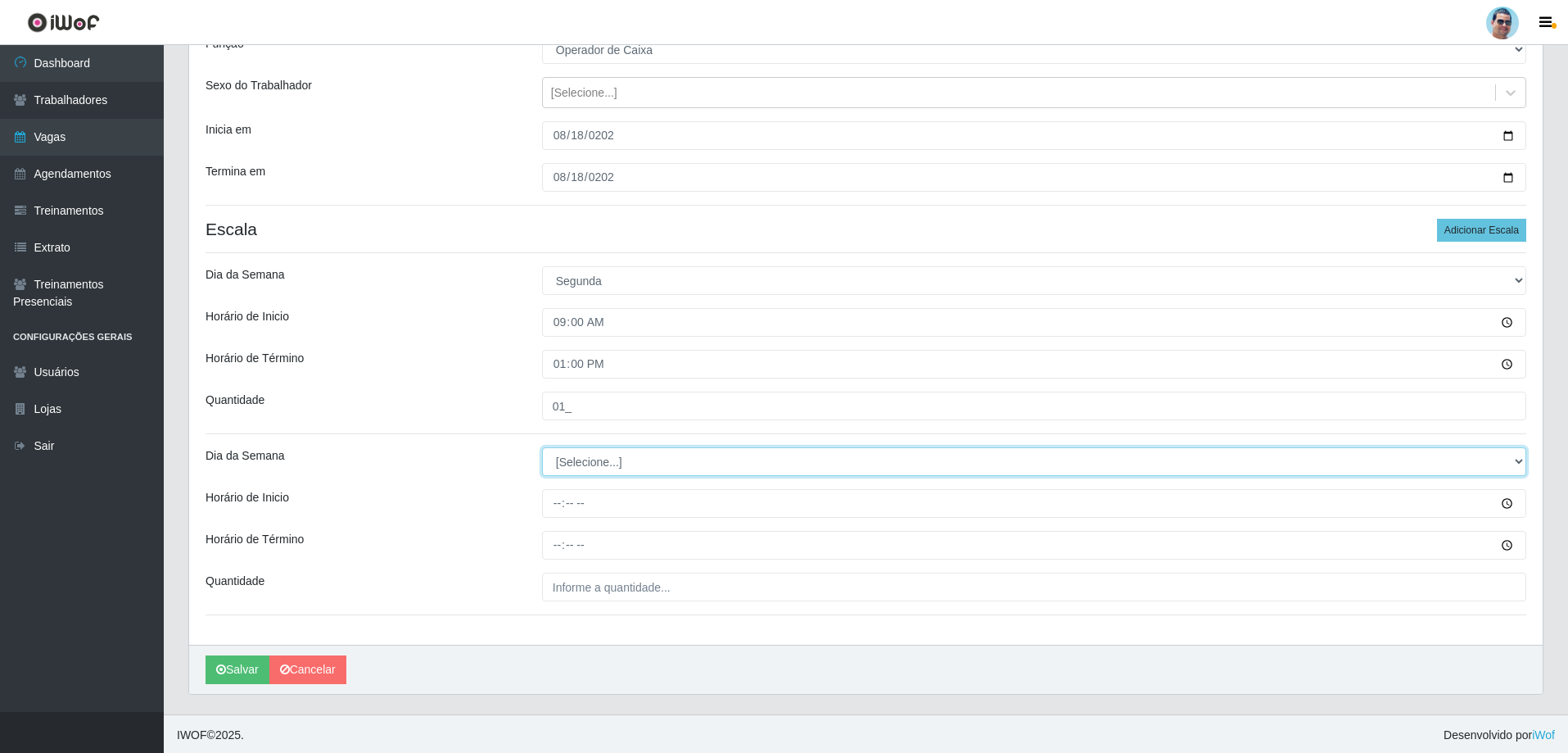
click at [584, 465] on select "[Selecione...] Segunda Terça Quarta Quinta Sexta Sábado Domingo" at bounding box center [1034, 461] width 984 height 29
select select "1"
click at [542, 447] on select "[Selecione...] Segunda Terça Quarta Quinta Sexta Sábado Domingo" at bounding box center [1034, 461] width 984 height 29
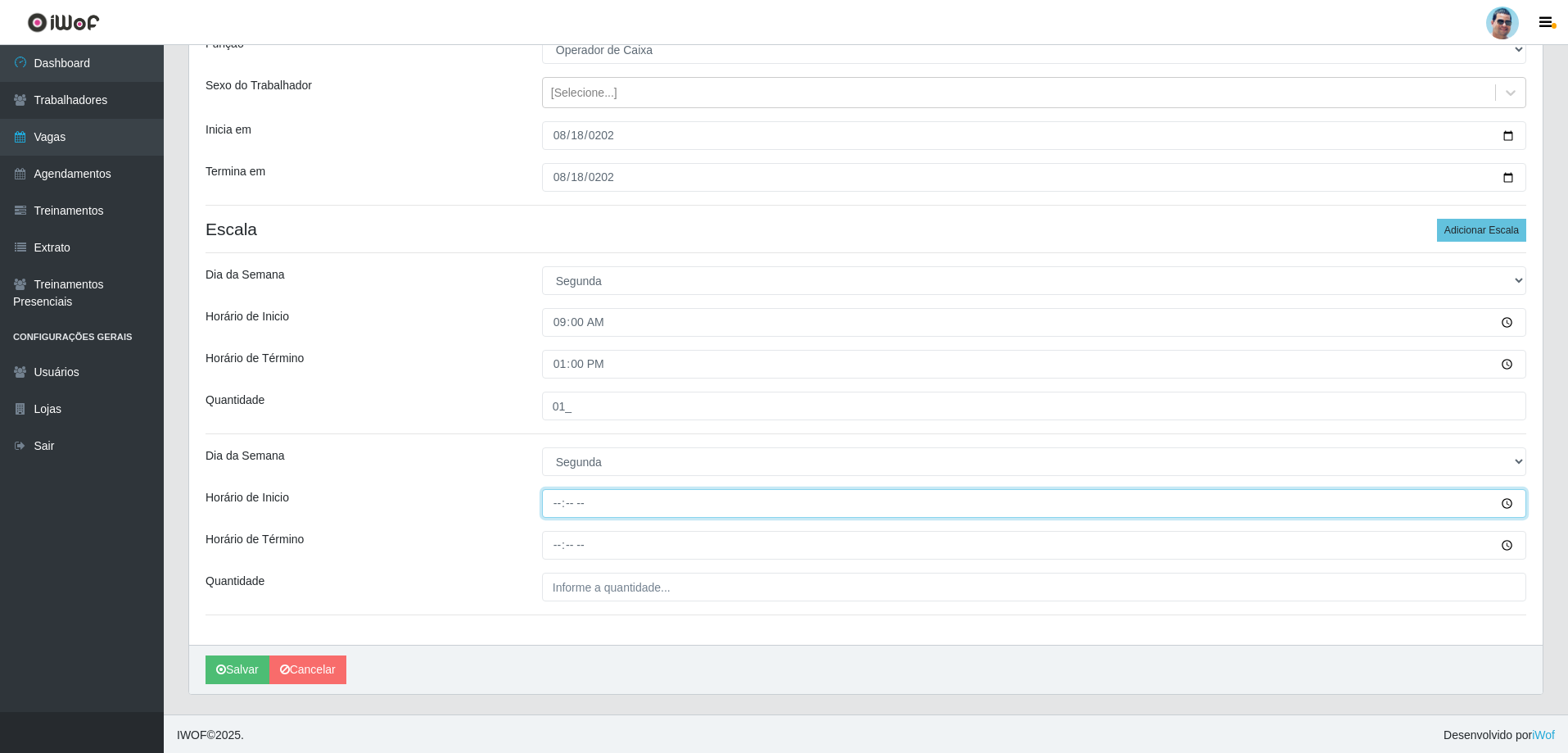
click at [560, 501] on input "Horário de Inicio" at bounding box center [1034, 503] width 984 height 29
click at [559, 512] on input "13:00" at bounding box center [1034, 503] width 984 height 29
click at [560, 505] on input "13:00" at bounding box center [1034, 503] width 984 height 29
type input "14:00"
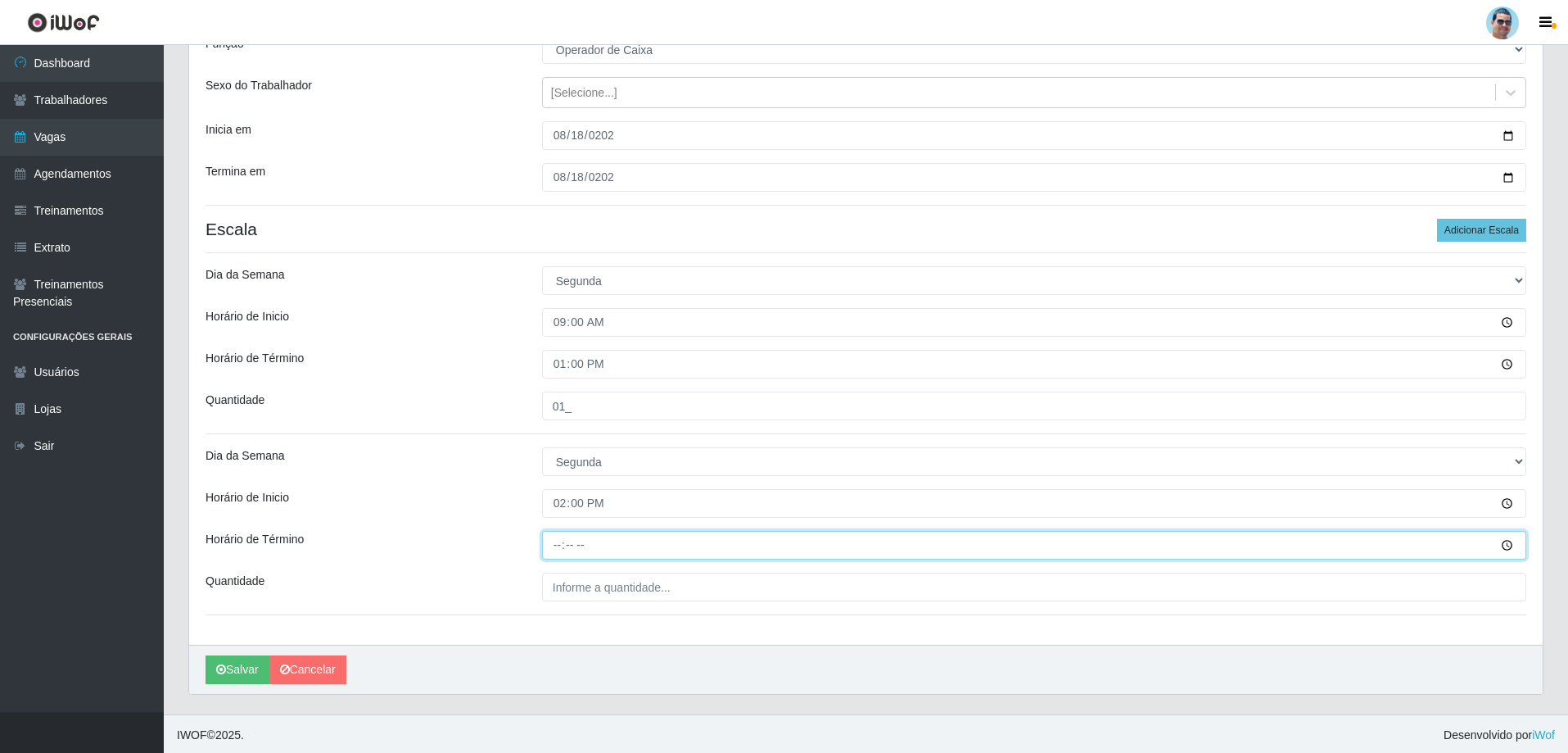
click at [553, 545] on input "Horário de Término" at bounding box center [1034, 545] width 984 height 29
type input "19:00"
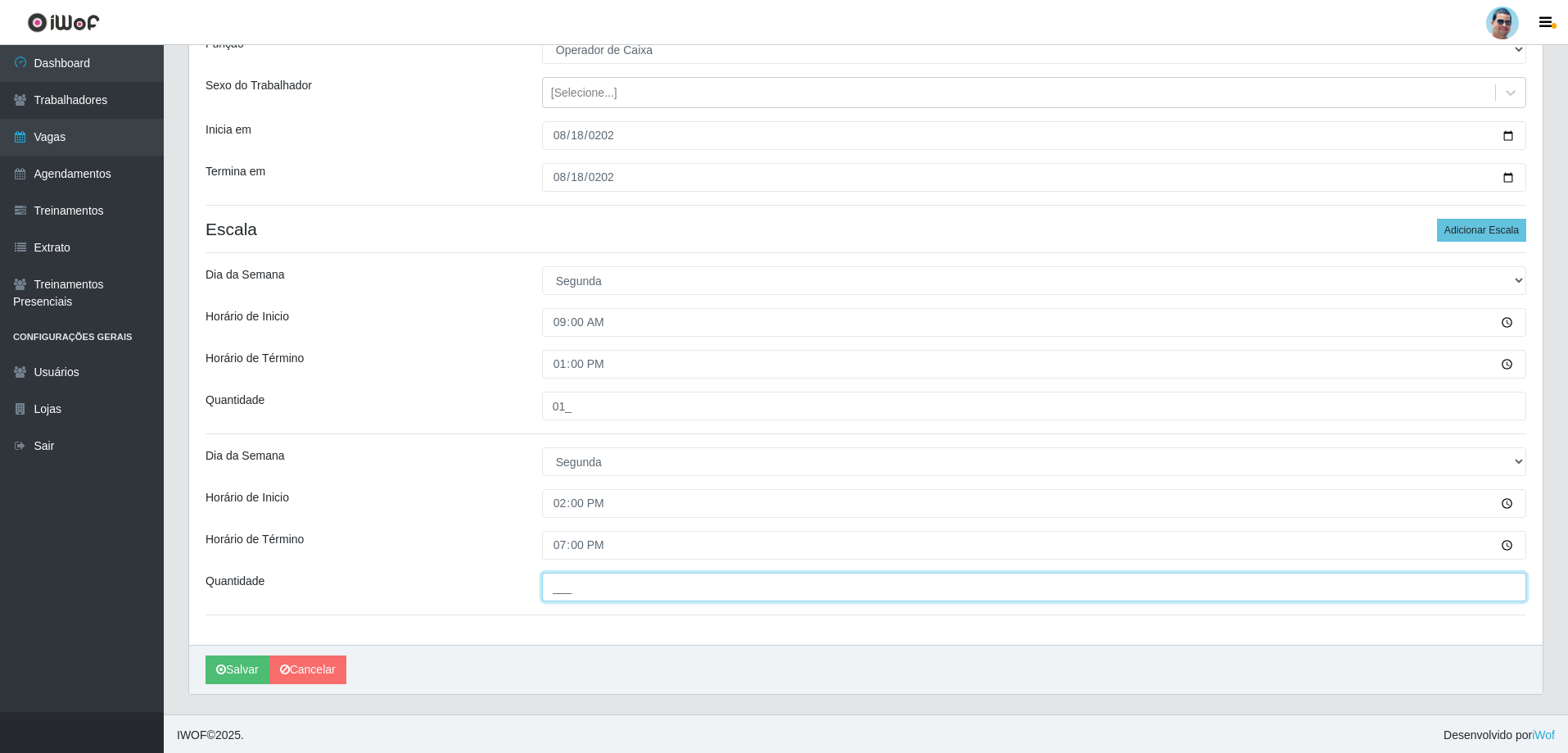
click at [586, 579] on input "___" at bounding box center [1034, 587] width 984 height 29
type input "03_"
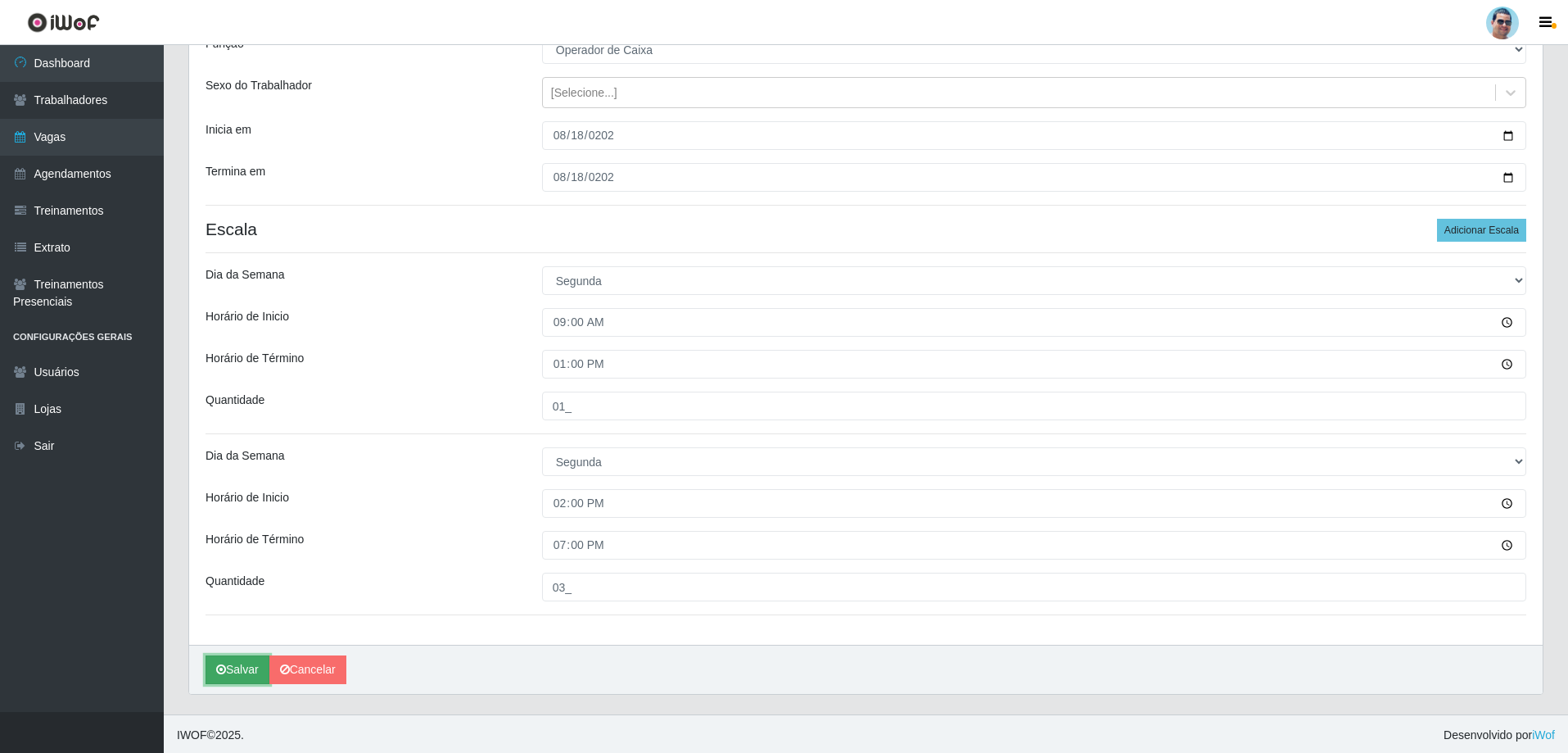
click at [257, 675] on button "Salvar" at bounding box center [237, 670] width 64 height 29
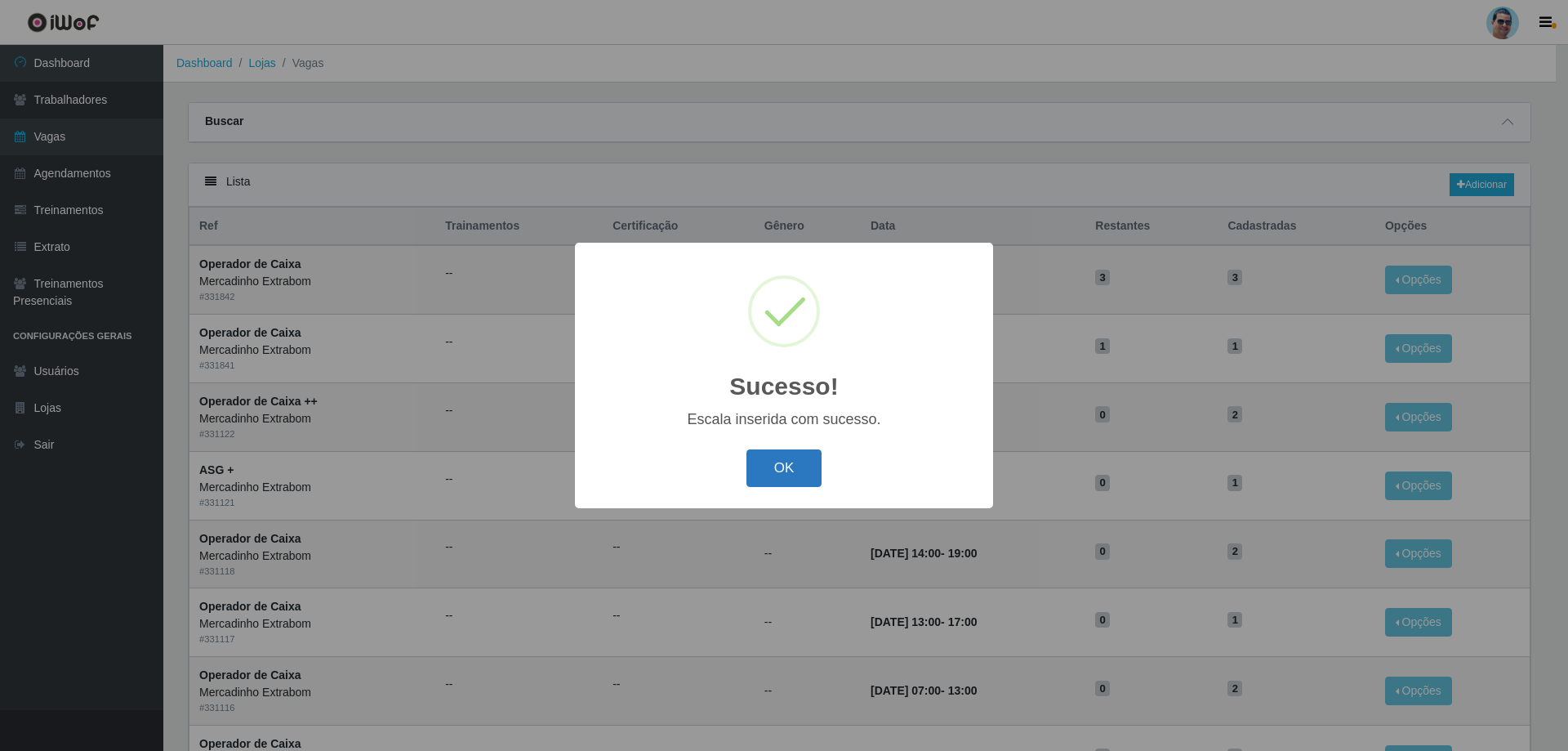
drag, startPoint x: 836, startPoint y: 462, endPoint x: 791, endPoint y: 467, distance: 45.3
click at [833, 462] on div "OK Cancel" at bounding box center [784, 468] width 385 height 47
click at [791, 467] on button "OK" at bounding box center [784, 468] width 76 height 38
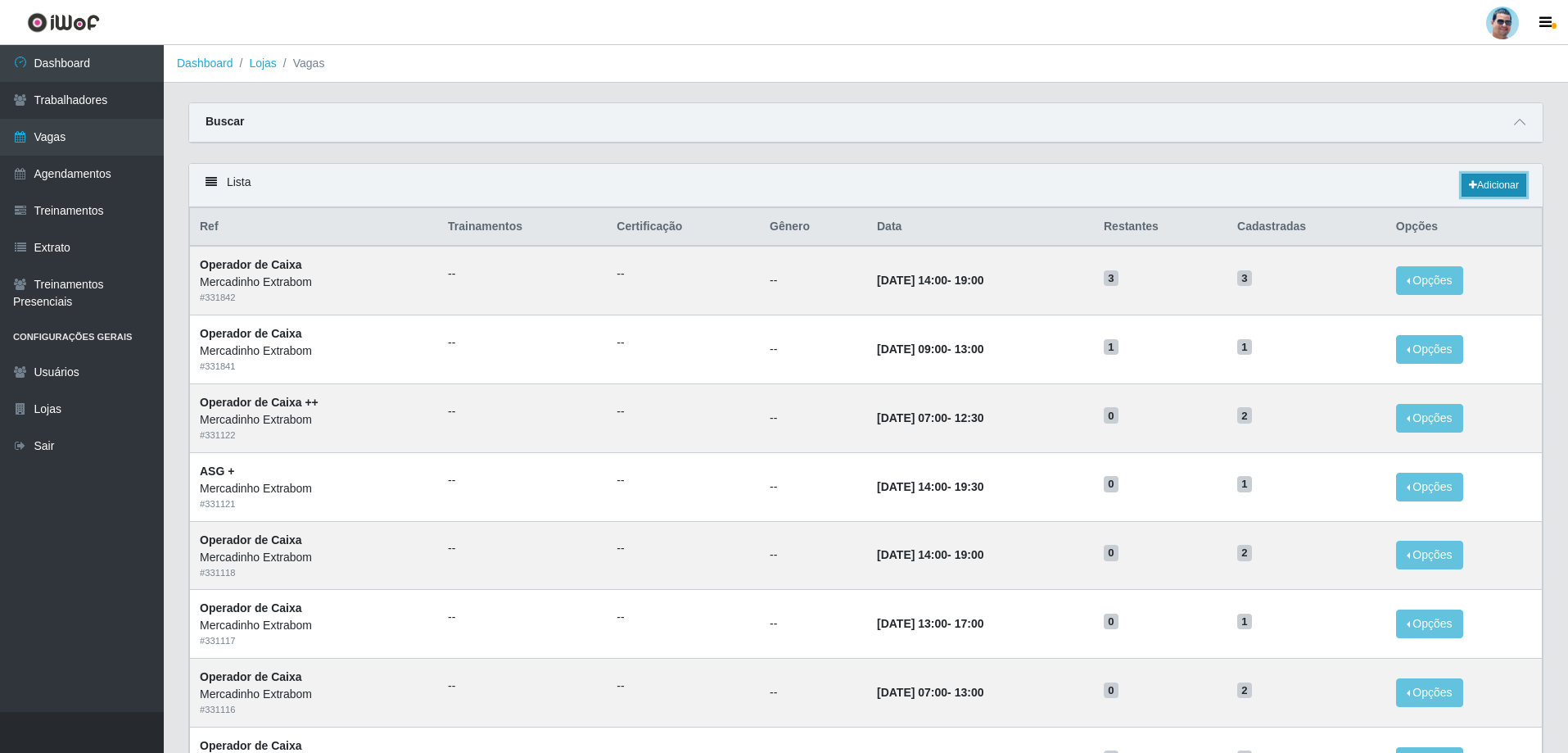
click at [1499, 192] on link "Adicionar" at bounding box center [1493, 185] width 65 height 23
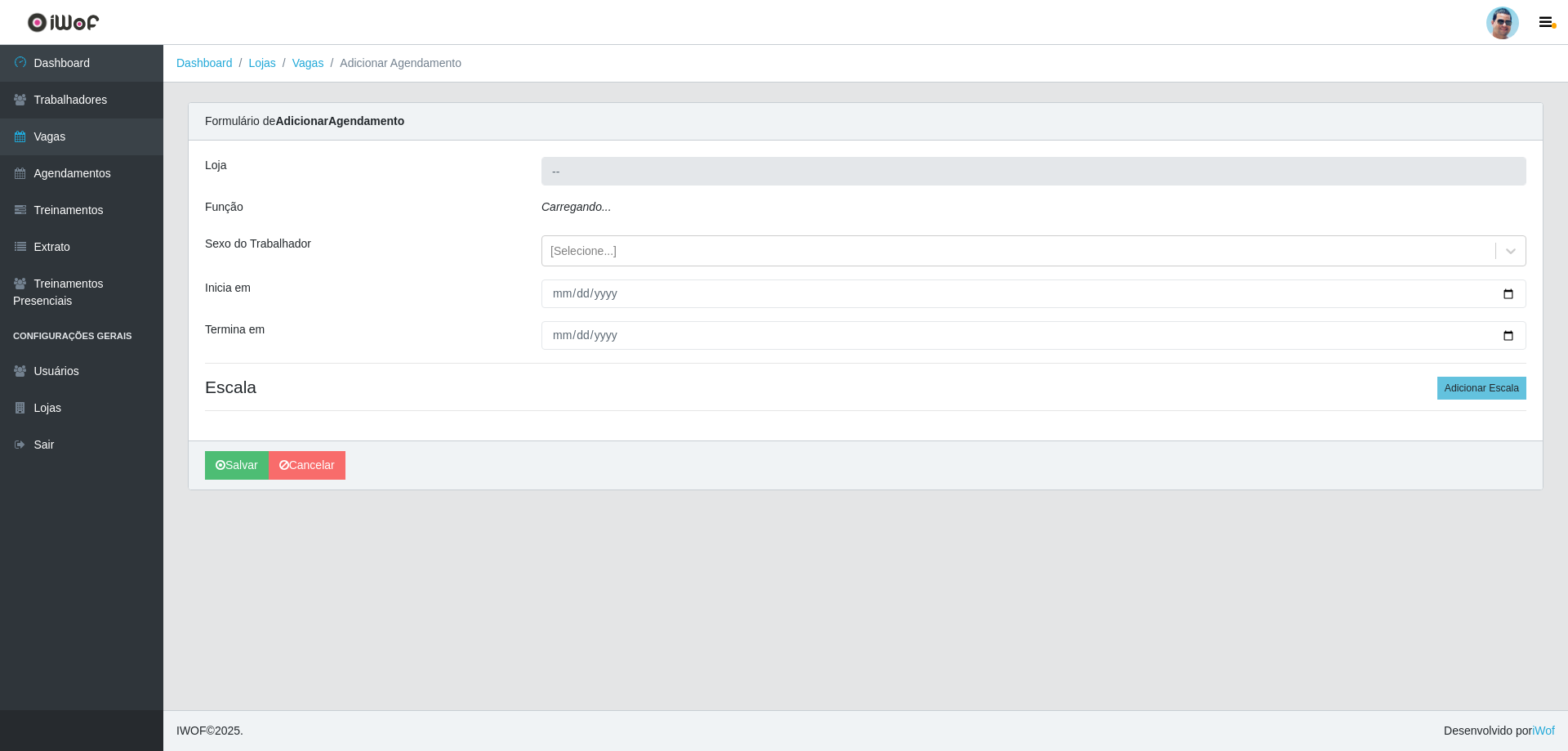
type input "Mercadinho Extrabom"
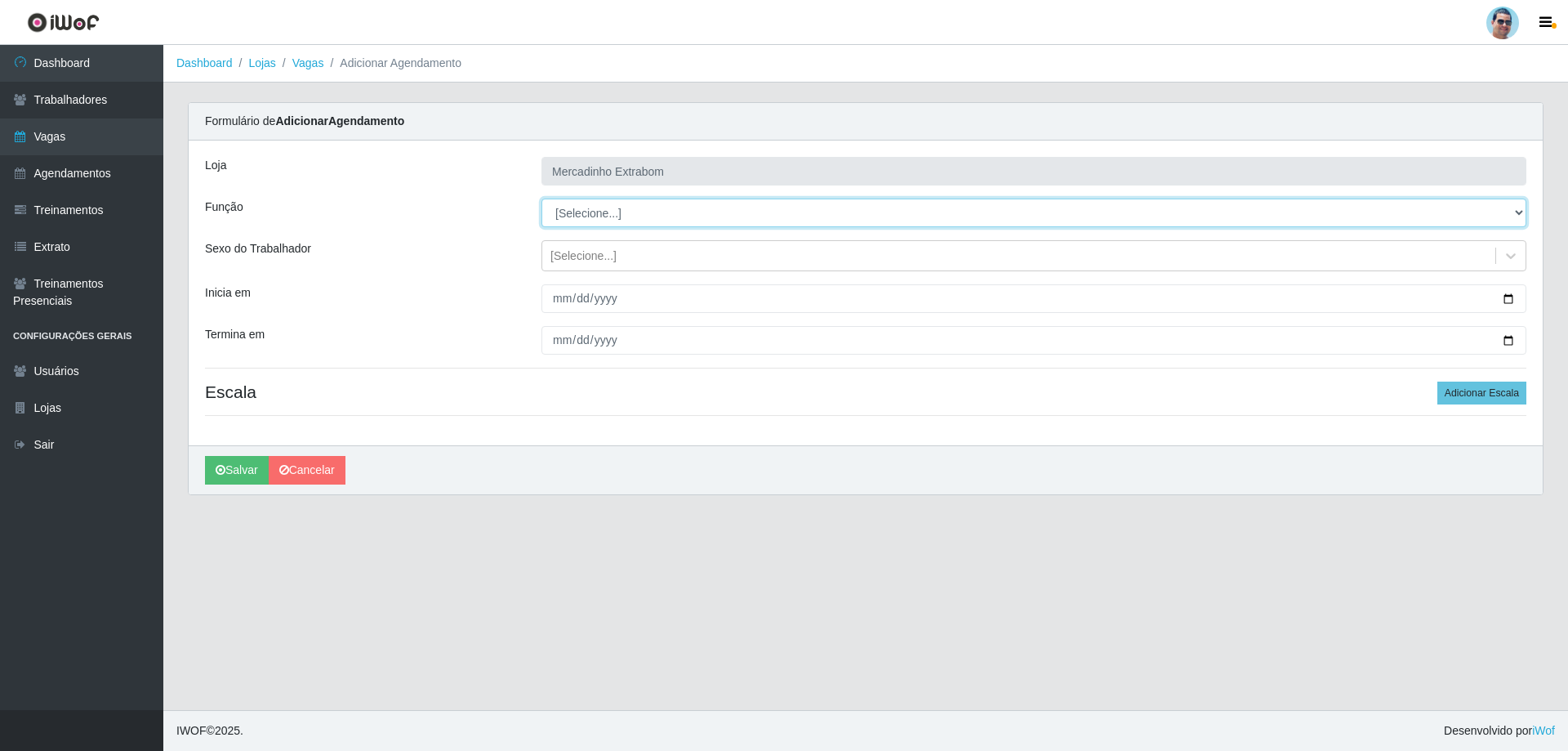
click at [616, 214] on select "[Selecione...] ASG ASG + ASG ++ Balconista Balconista + Balconista ++ Carregado…" at bounding box center [1033, 212] width 985 height 29
select select "79"
click at [541, 198] on select "[Selecione...] ASG ASG + ASG ++ Balconista Balconista + Balconista ++ Carregado…" at bounding box center [1033, 212] width 985 height 29
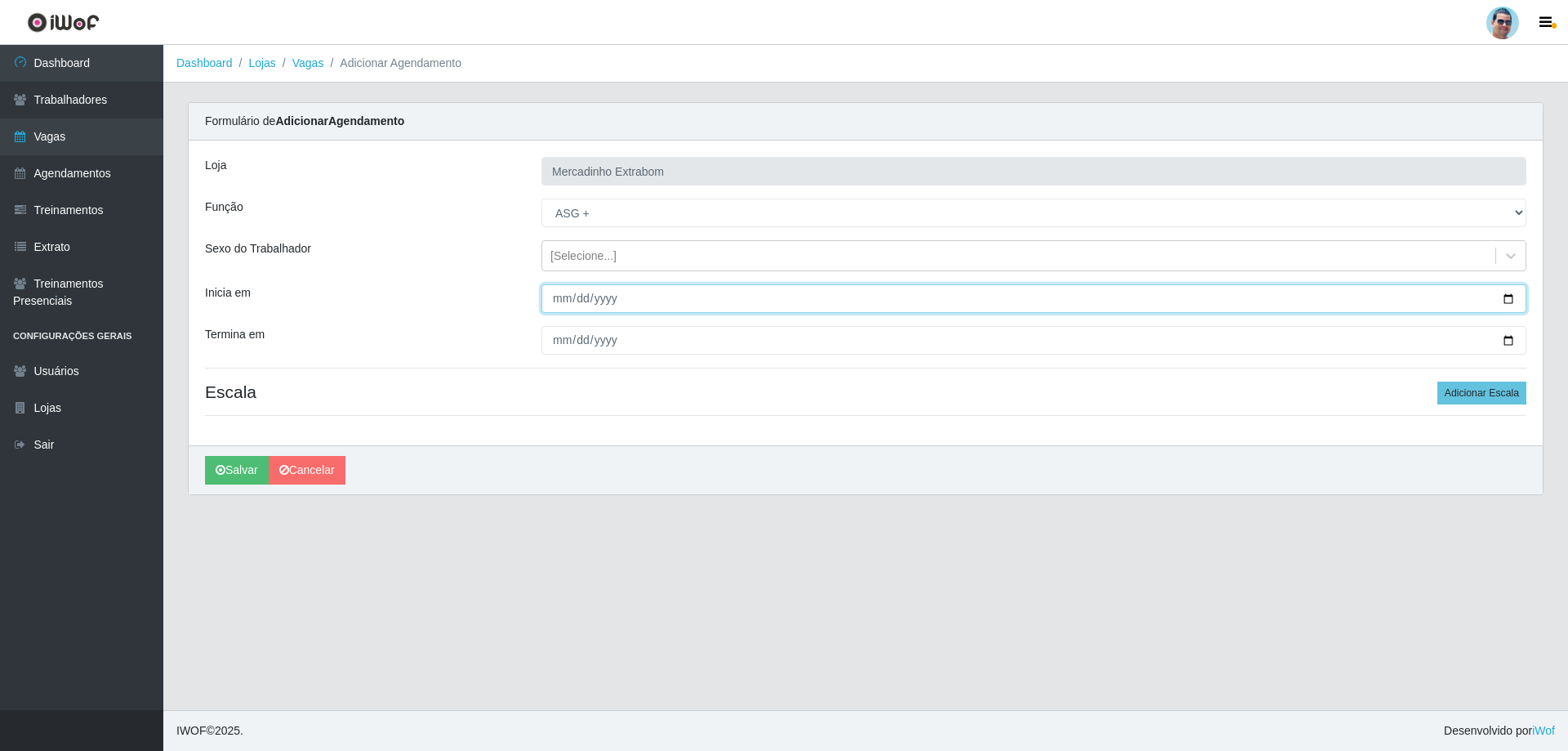
click at [558, 300] on input "Inicia em" at bounding box center [1033, 298] width 985 height 29
type input "[DATE]"
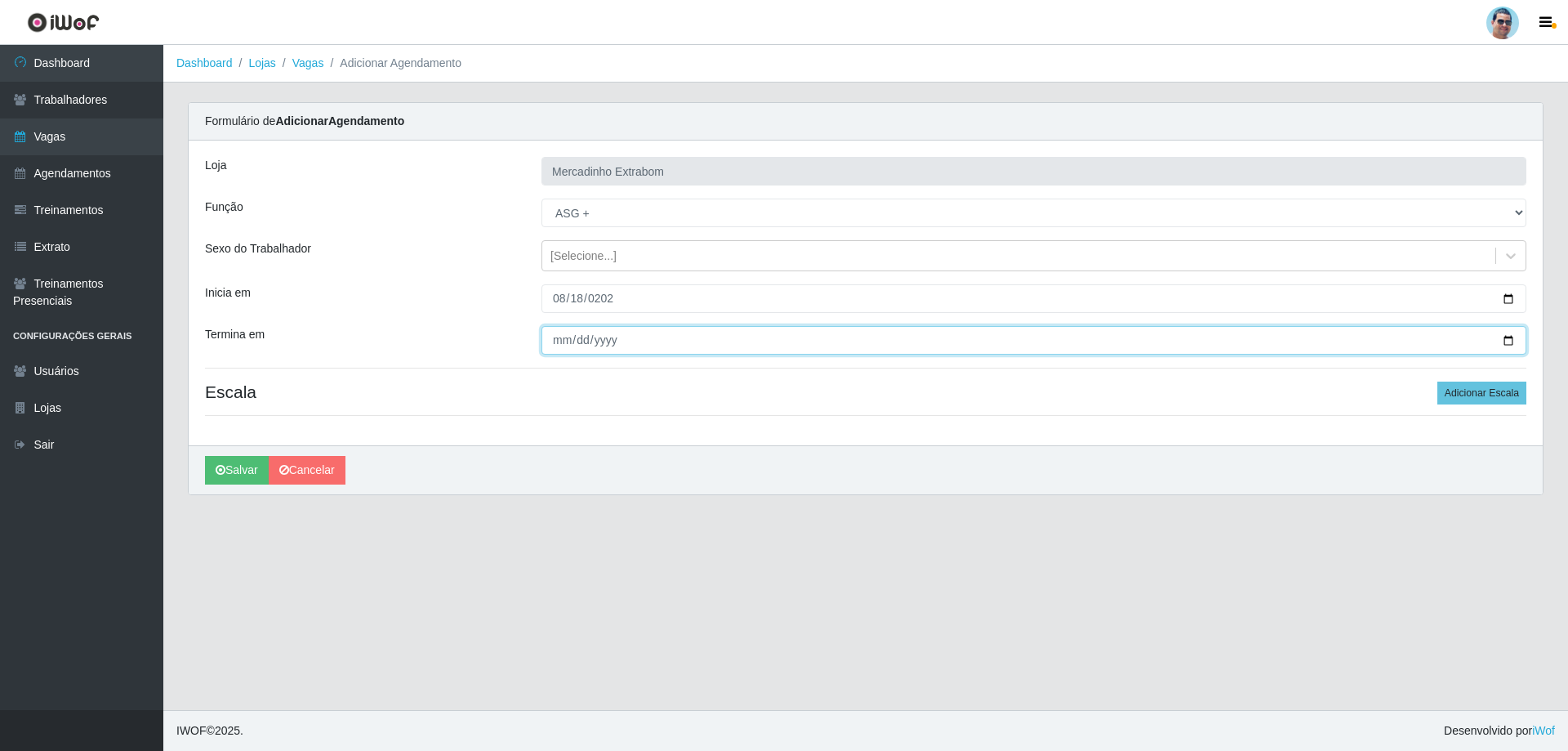
click at [564, 334] on input "Termina em" at bounding box center [1033, 340] width 985 height 29
type input "[DATE]"
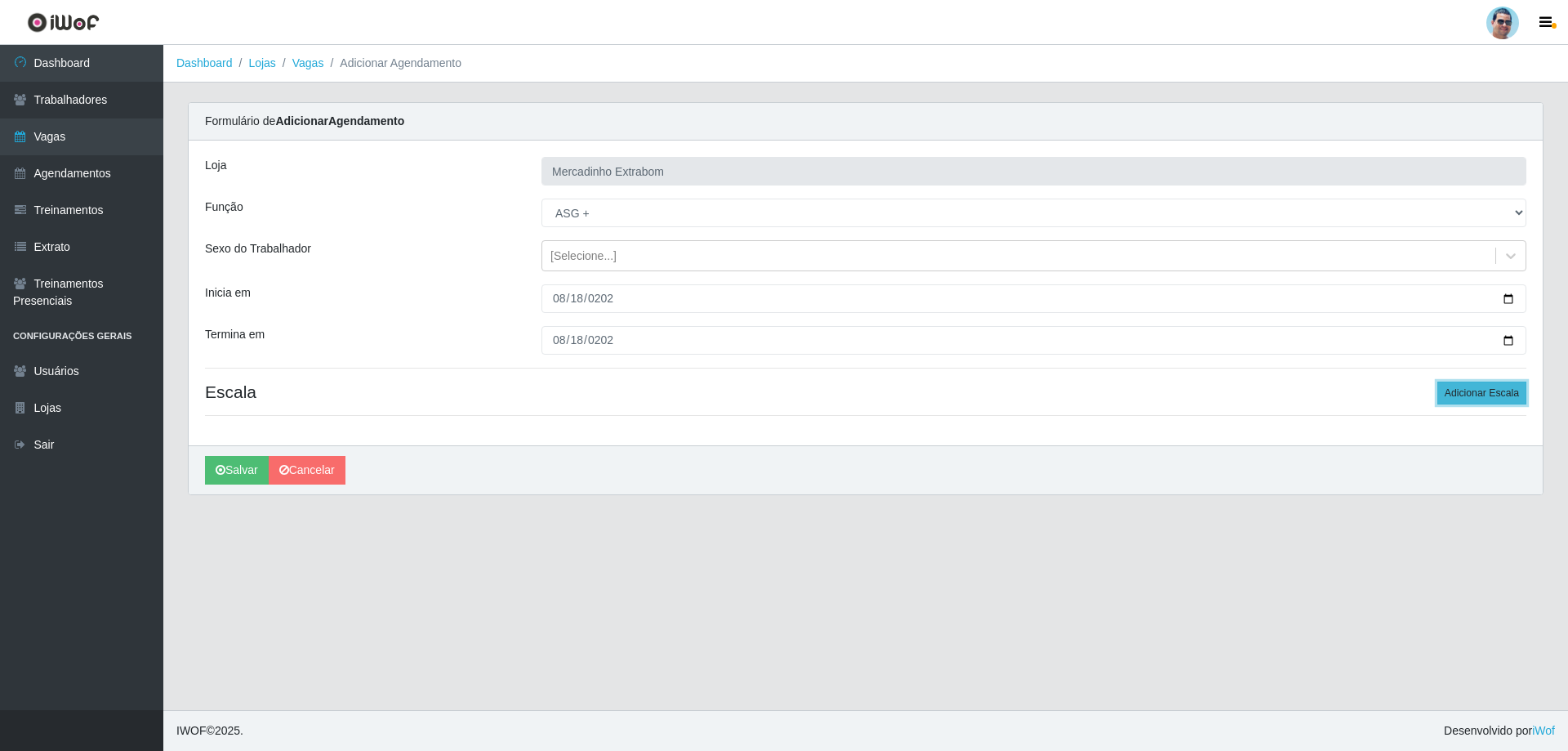
click at [1492, 397] on button "Adicionar Escala" at bounding box center [1481, 393] width 89 height 22
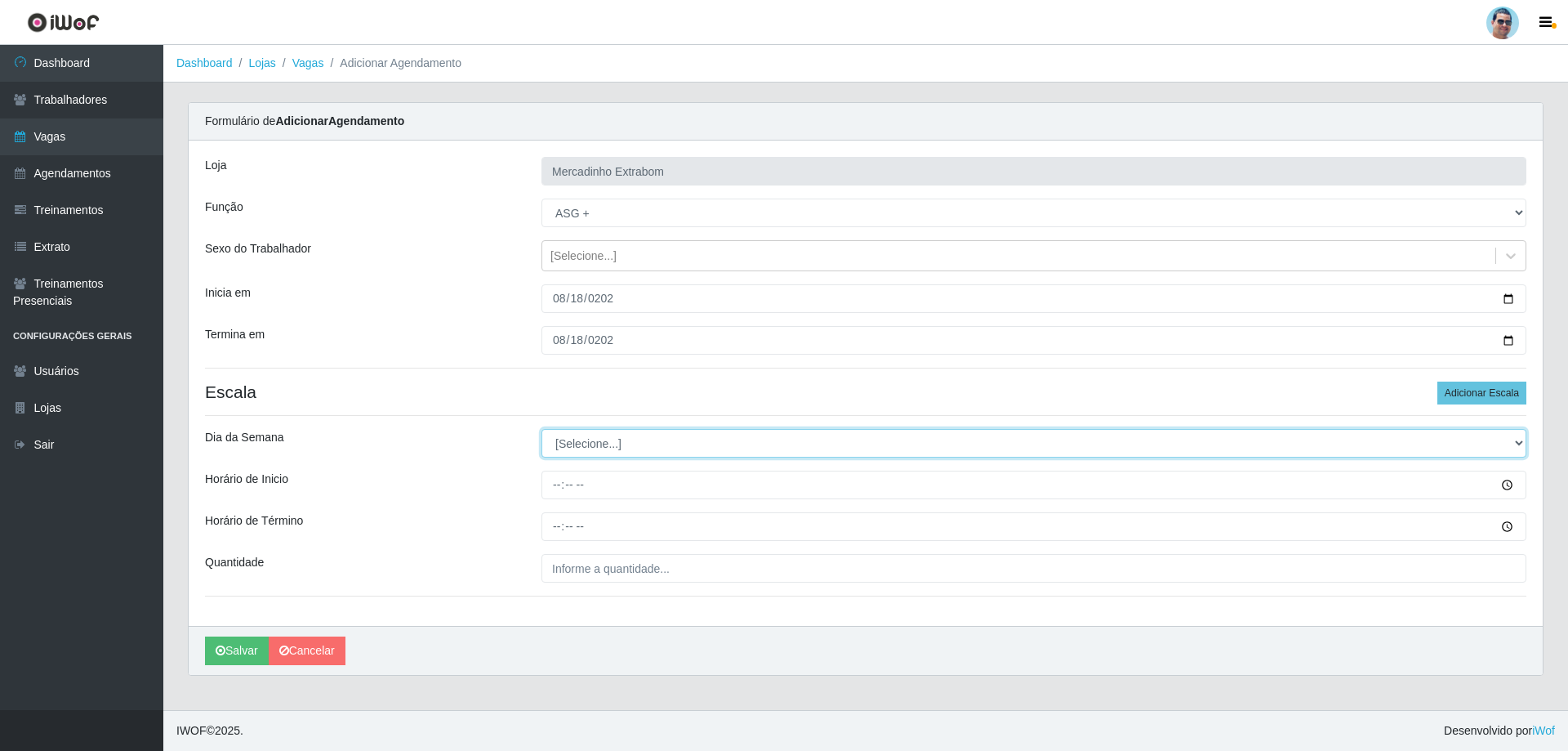
click at [578, 445] on select "[Selecione...] Segunda Terça Quarta Quinta Sexta Sábado Domingo" at bounding box center [1033, 443] width 985 height 29
select select "1"
click at [541, 429] on select "[Selecione...] Segunda Terça Quarta Quinta Sexta Sábado Domingo" at bounding box center [1033, 443] width 985 height 29
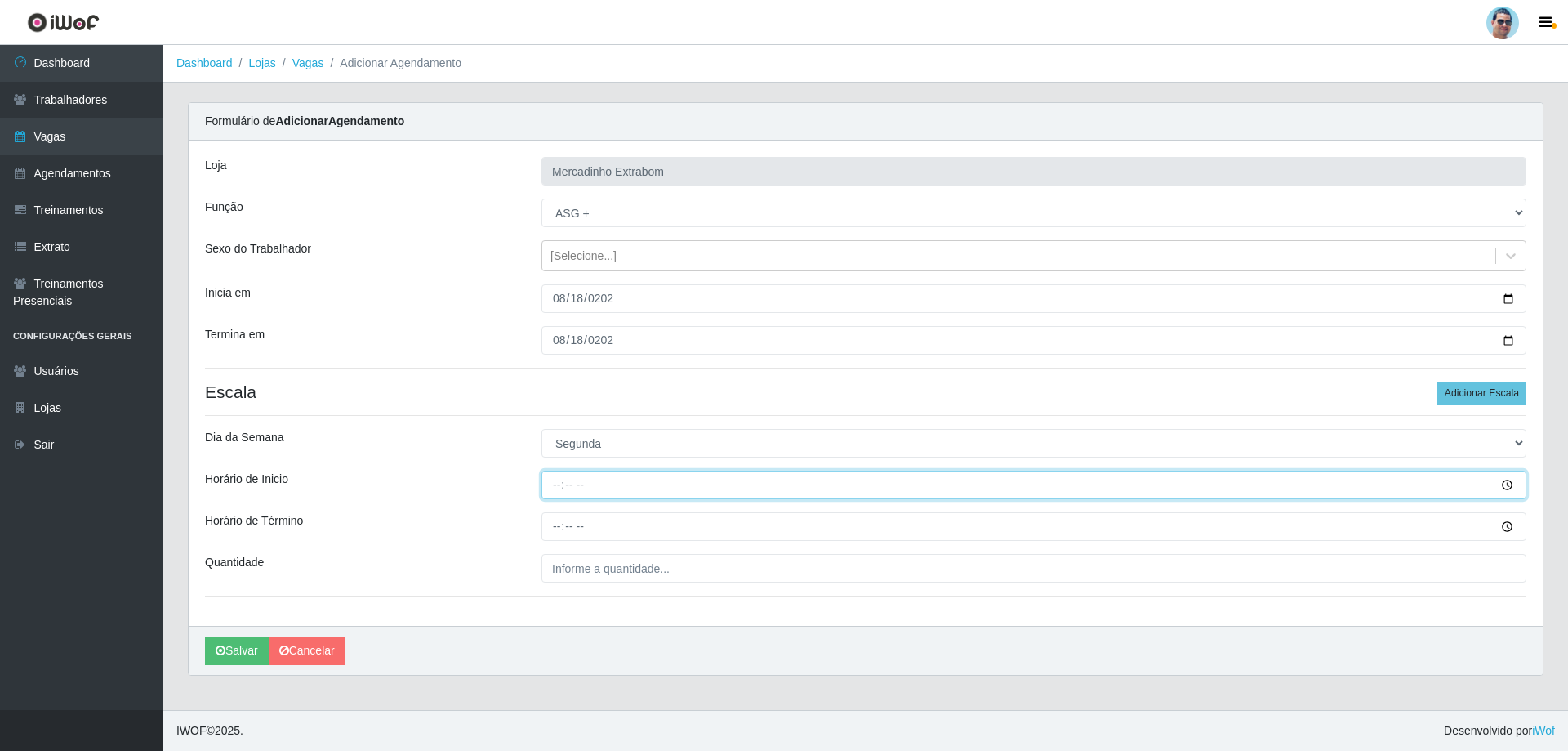
click at [562, 483] on input "Horário de Inicio" at bounding box center [1033, 484] width 985 height 29
type input "08:00"
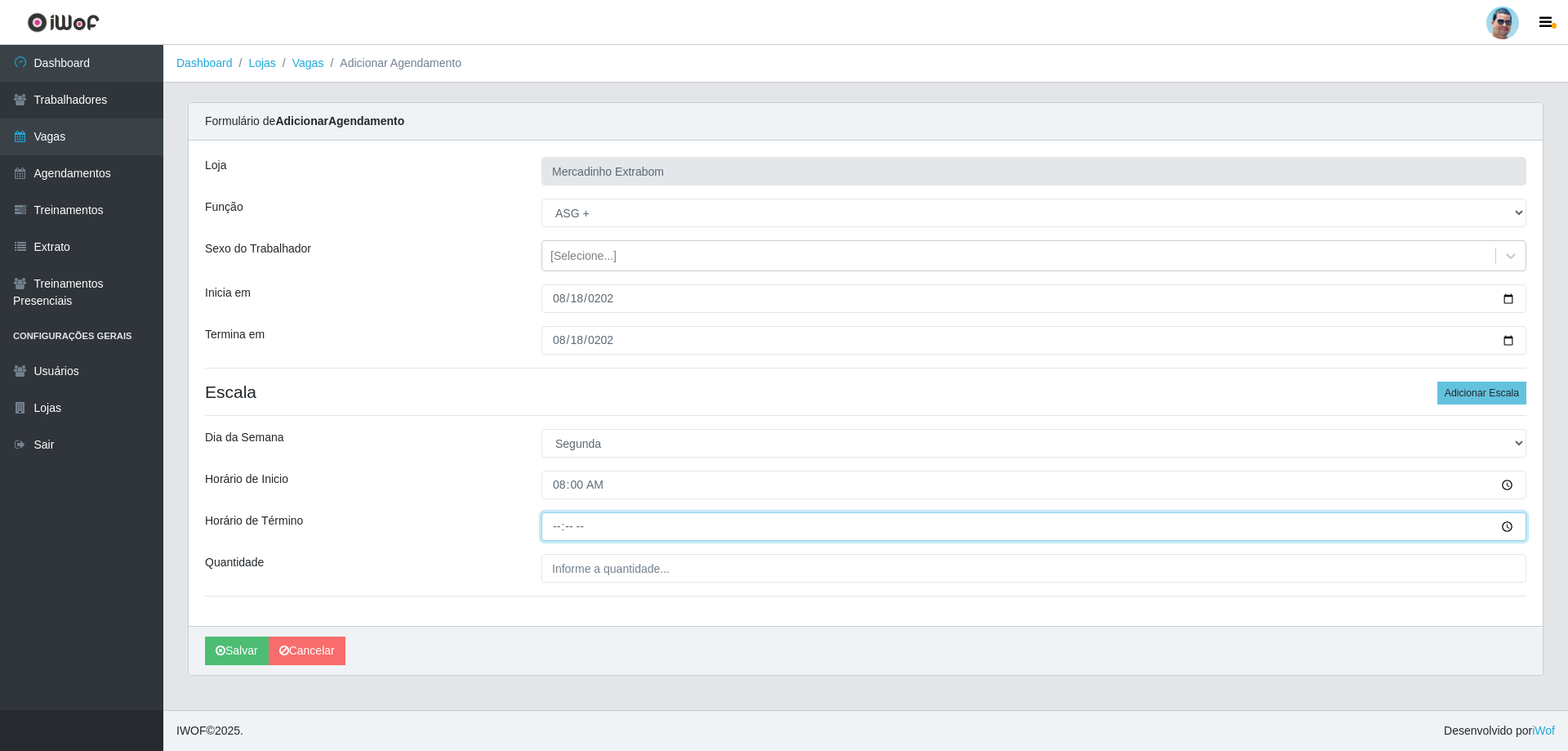
click at [556, 520] on input "Horário de Término" at bounding box center [1033, 527] width 985 height 29
type input "12:00"
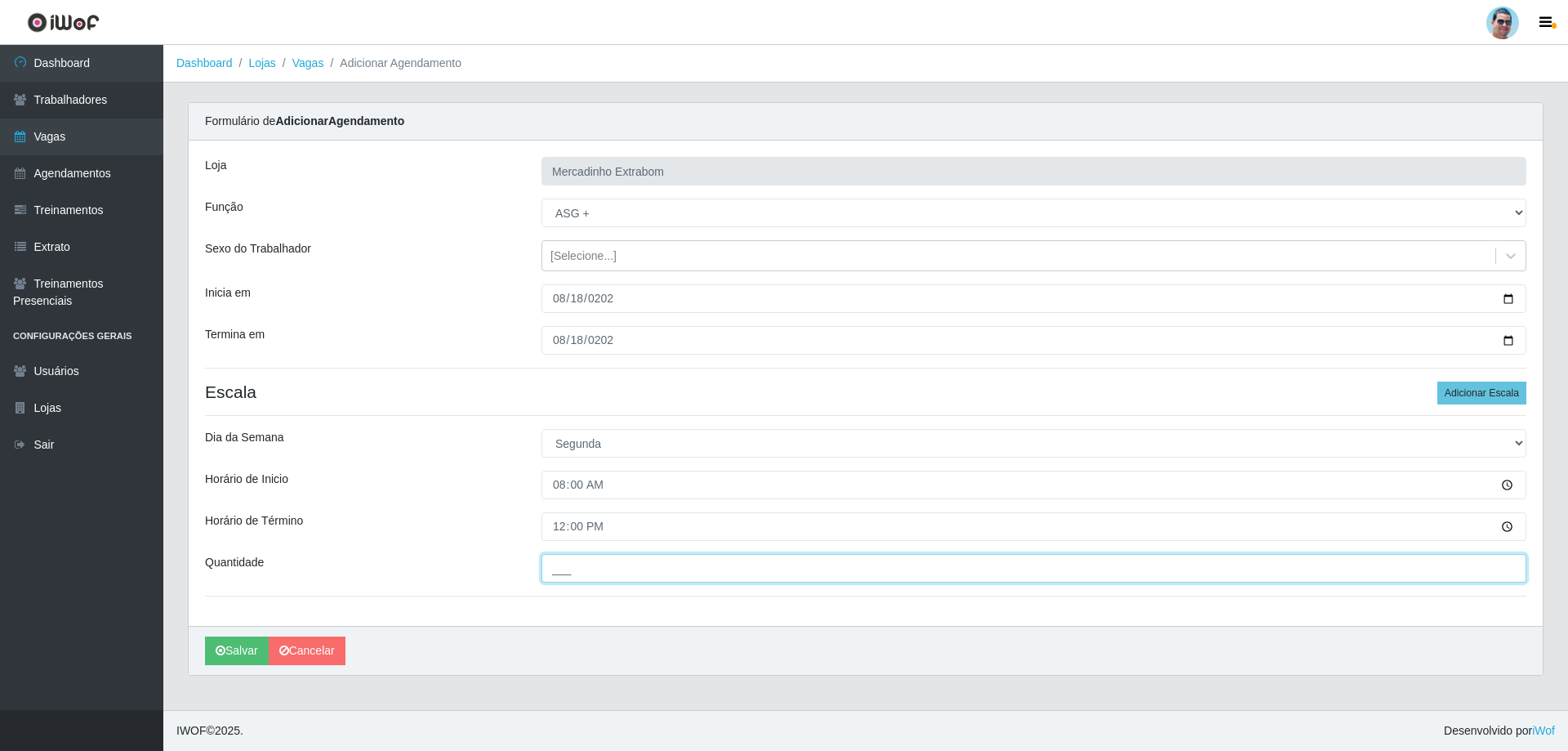
click at [579, 556] on input "___" at bounding box center [1033, 568] width 985 height 29
type input "01_"
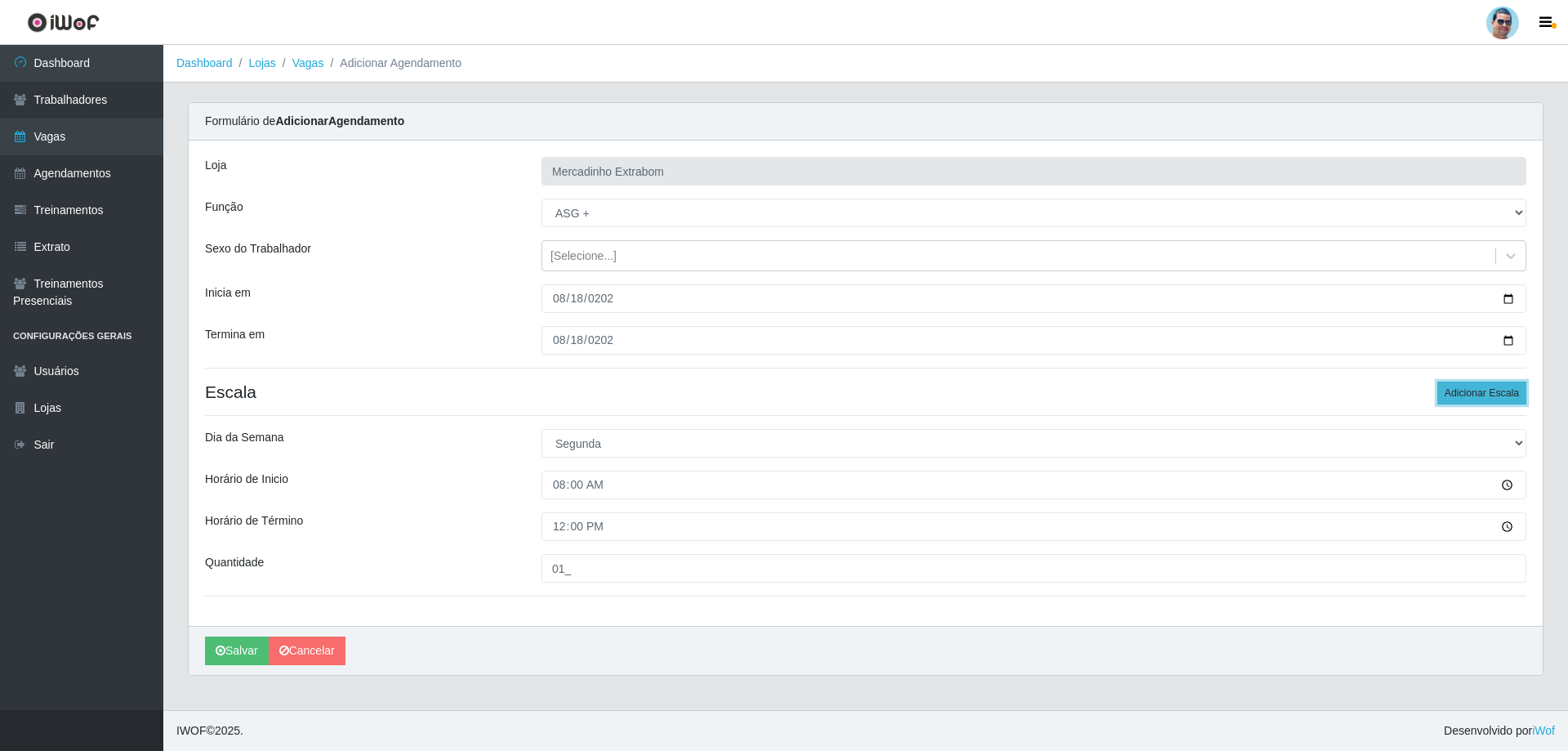
click at [1511, 392] on button "Adicionar Escala" at bounding box center [1481, 393] width 89 height 22
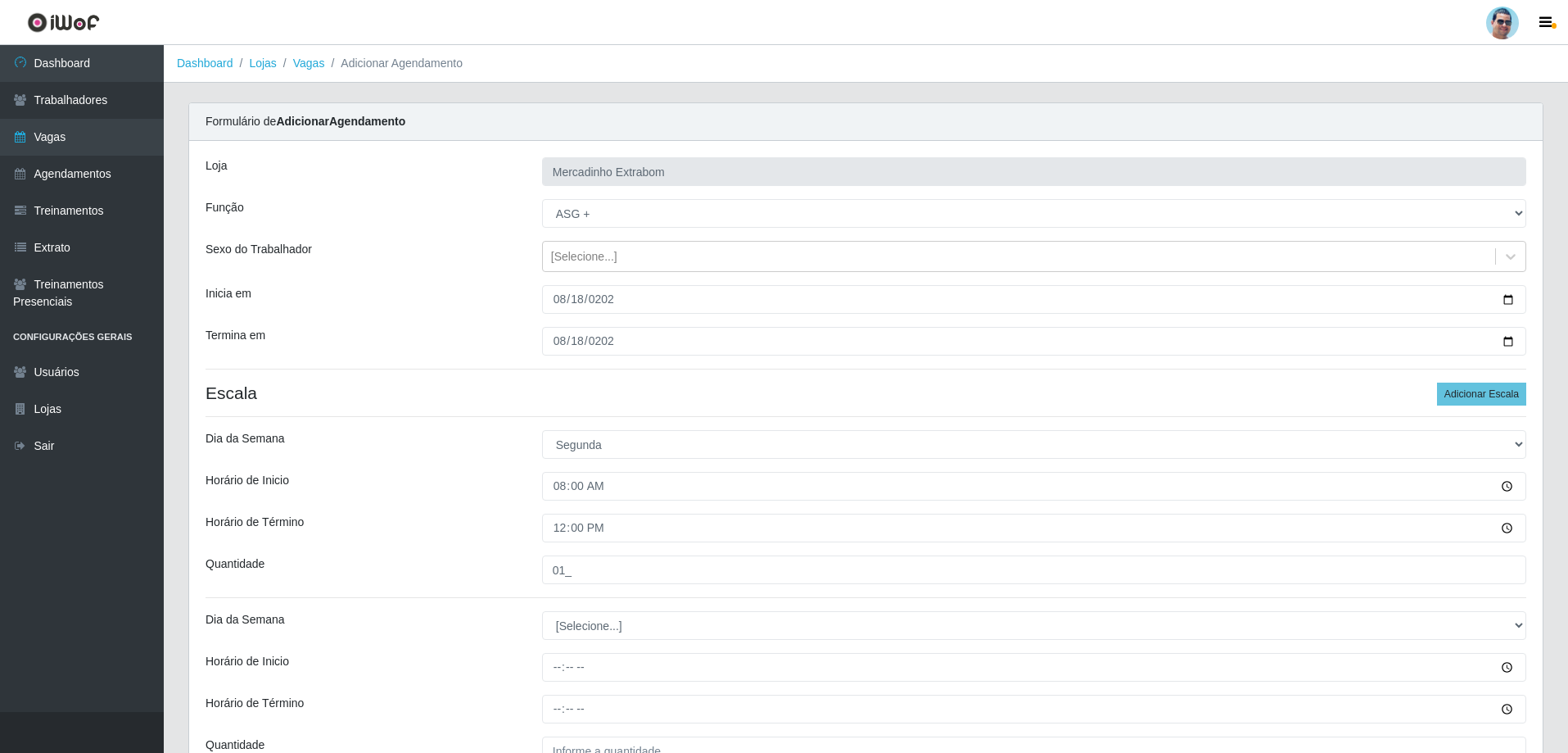
click at [612, 610] on div "[PERSON_NAME] Extrabom Função [Selecione...] ASG ASG + ASG ++ Balconista Balcon…" at bounding box center [866, 474] width 1353 height 668
click at [612, 628] on select "[Selecione...] Segunda Terça Quarta Quinta Sexta Sábado Domingo" at bounding box center [1034, 625] width 984 height 29
select select "1"
click at [542, 611] on select "[Selecione...] Segunda Terça Quarta Quinta Sexta Sábado Domingo" at bounding box center [1034, 625] width 984 height 29
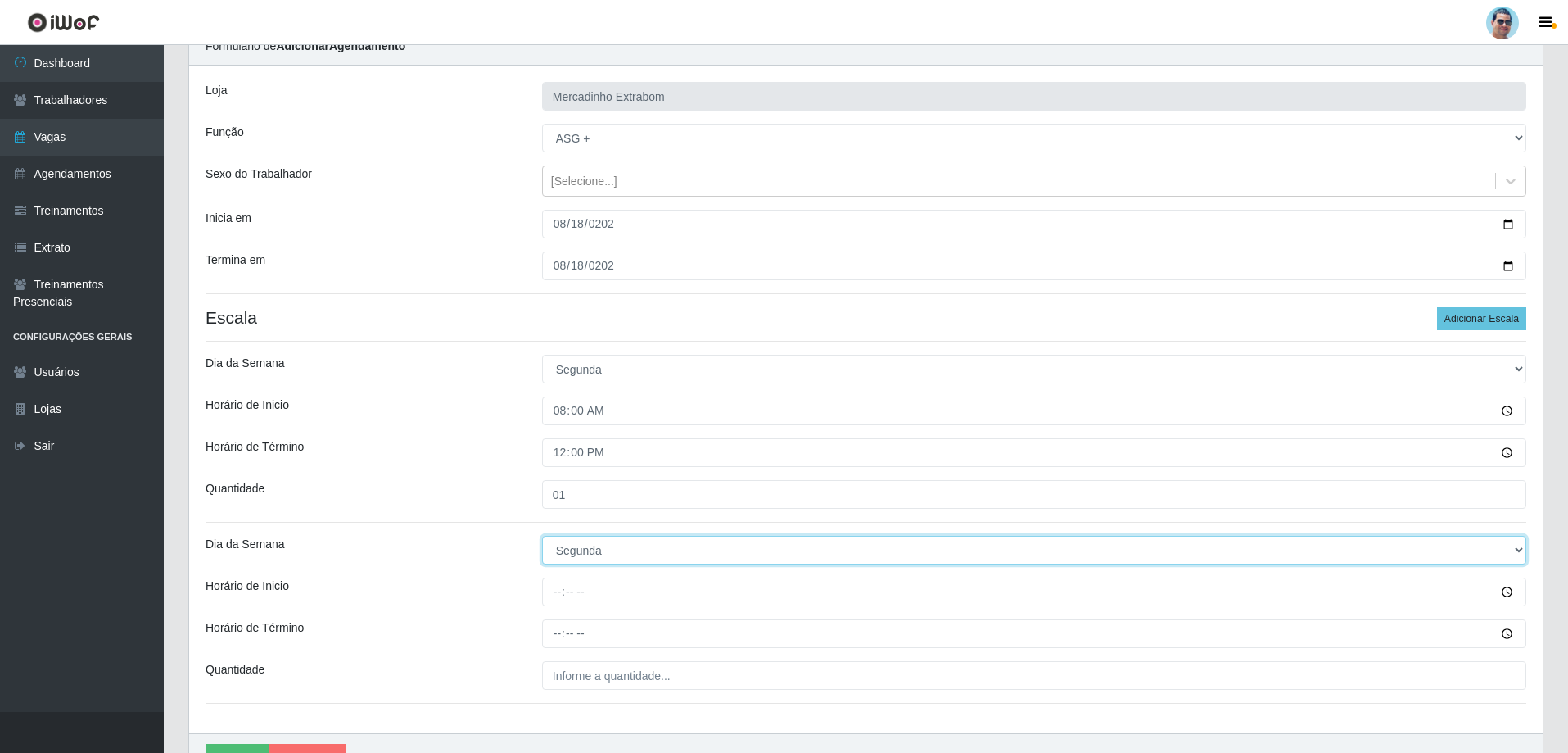
scroll to position [164, 0]
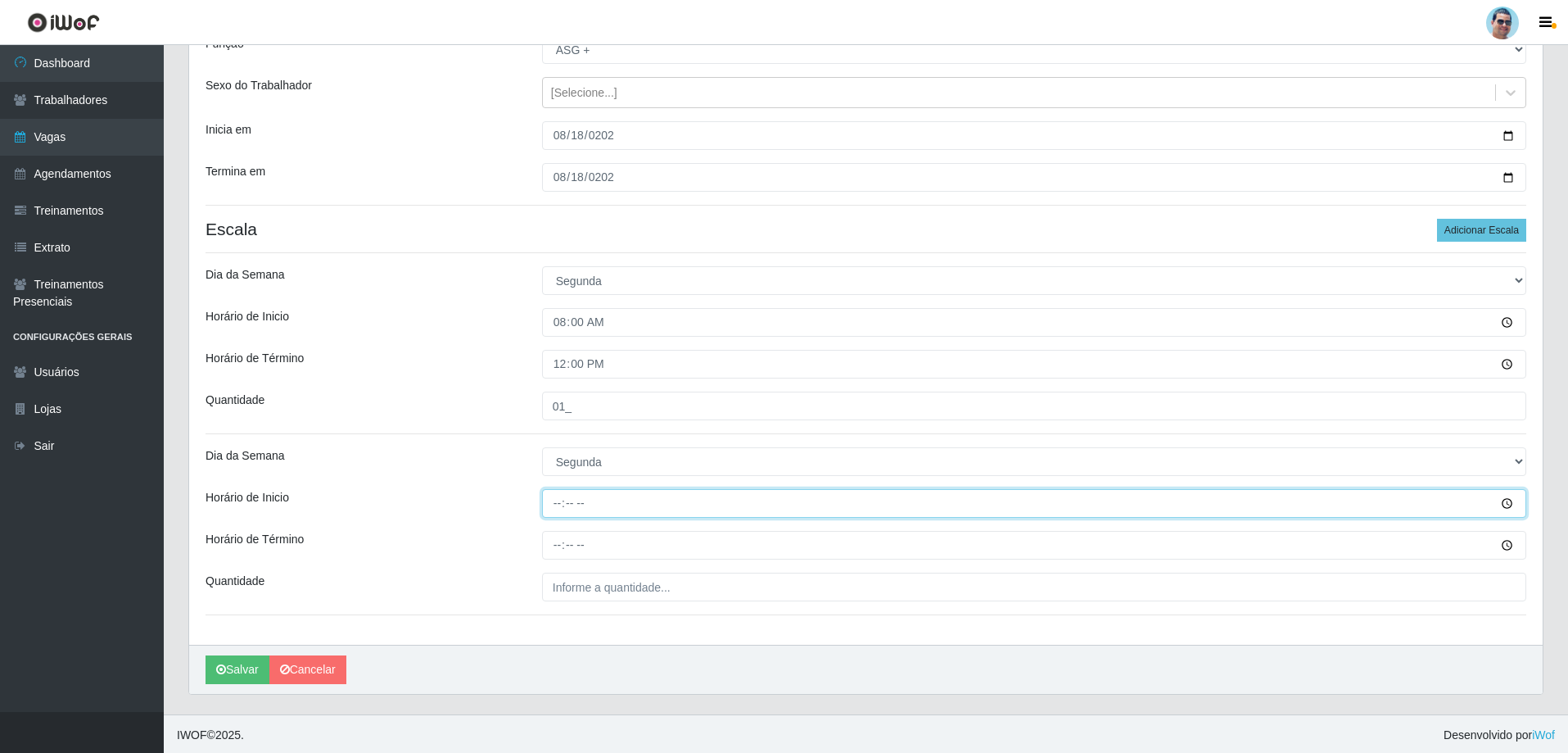
click at [554, 498] on input "Horário de Inicio" at bounding box center [1034, 503] width 984 height 29
click at [560, 504] on input "15:00" at bounding box center [1034, 503] width 984 height 29
type input "14:00"
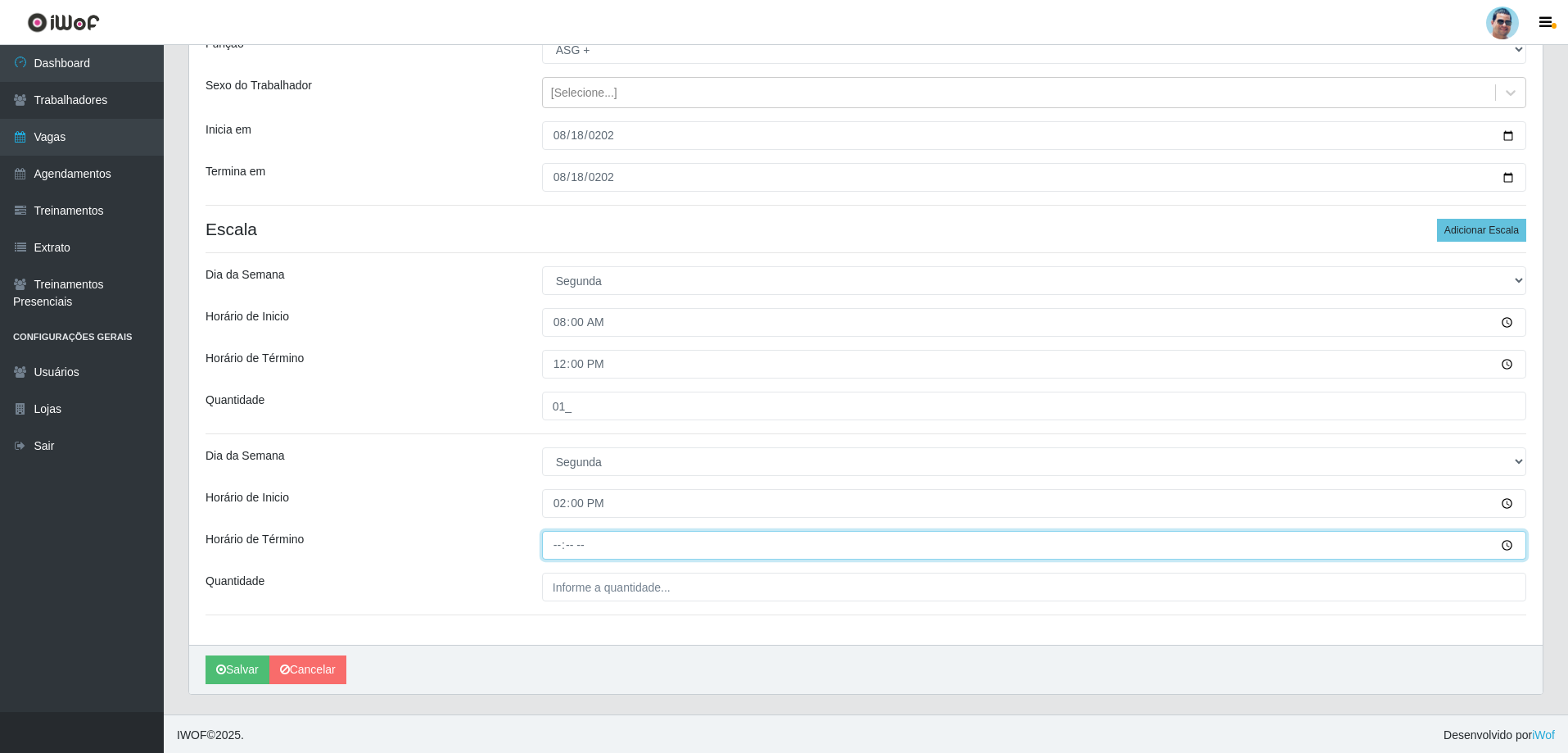
click at [561, 544] on input "Horário de Término" at bounding box center [1034, 545] width 984 height 29
type input "19:30"
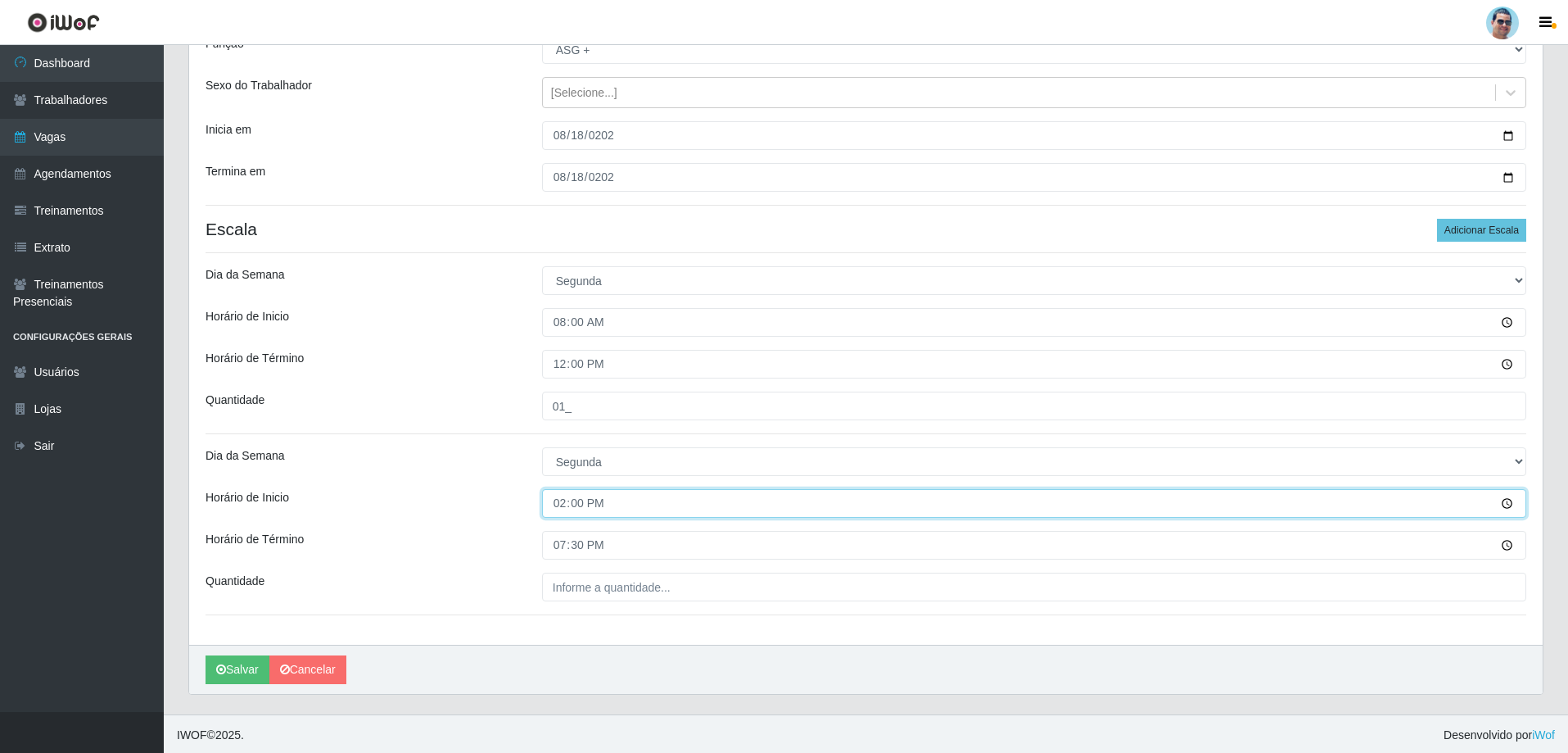
click at [561, 504] on input "14:00" at bounding box center [1034, 503] width 984 height 29
type input "15:00"
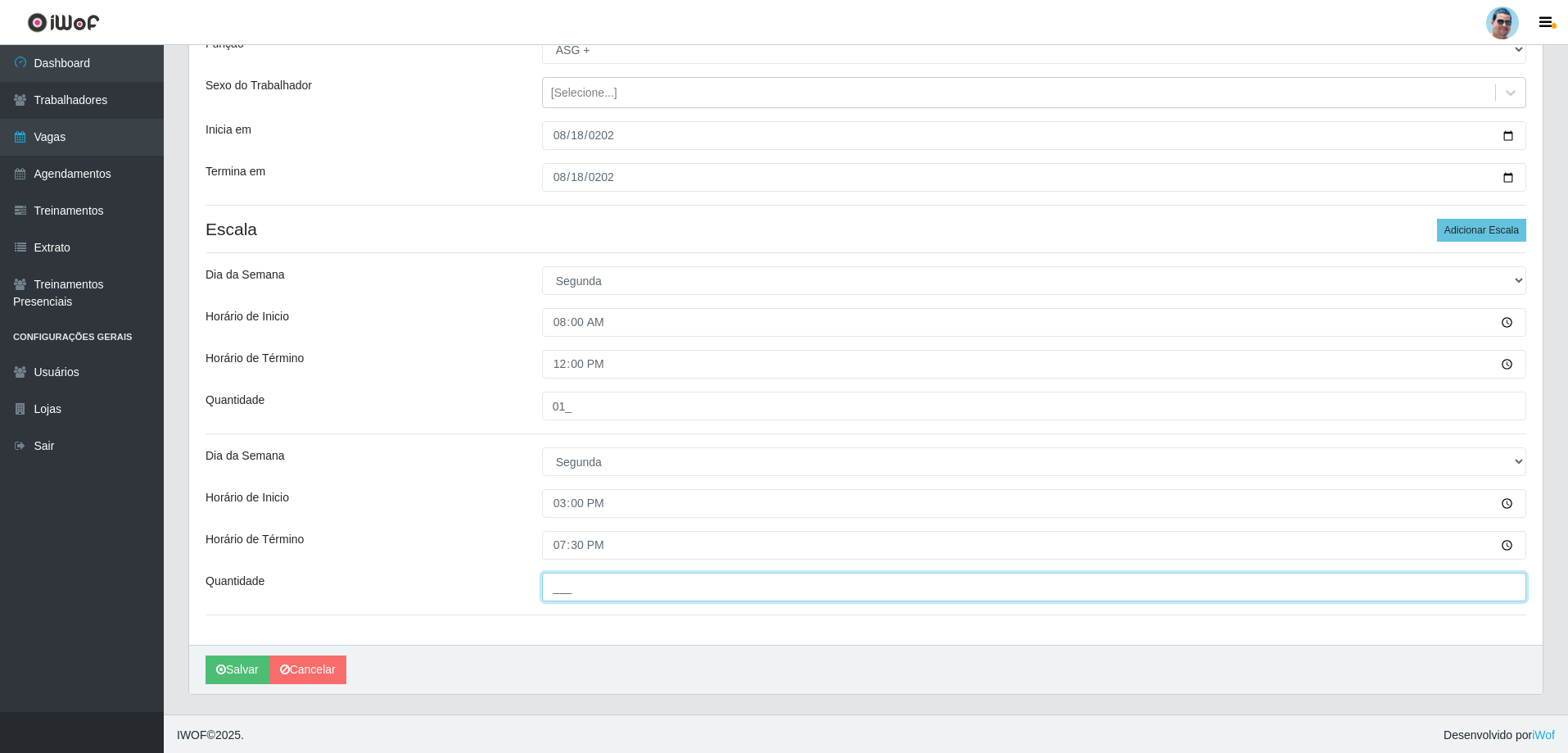
click at [573, 598] on input "___" at bounding box center [1034, 587] width 984 height 29
type input "01_"
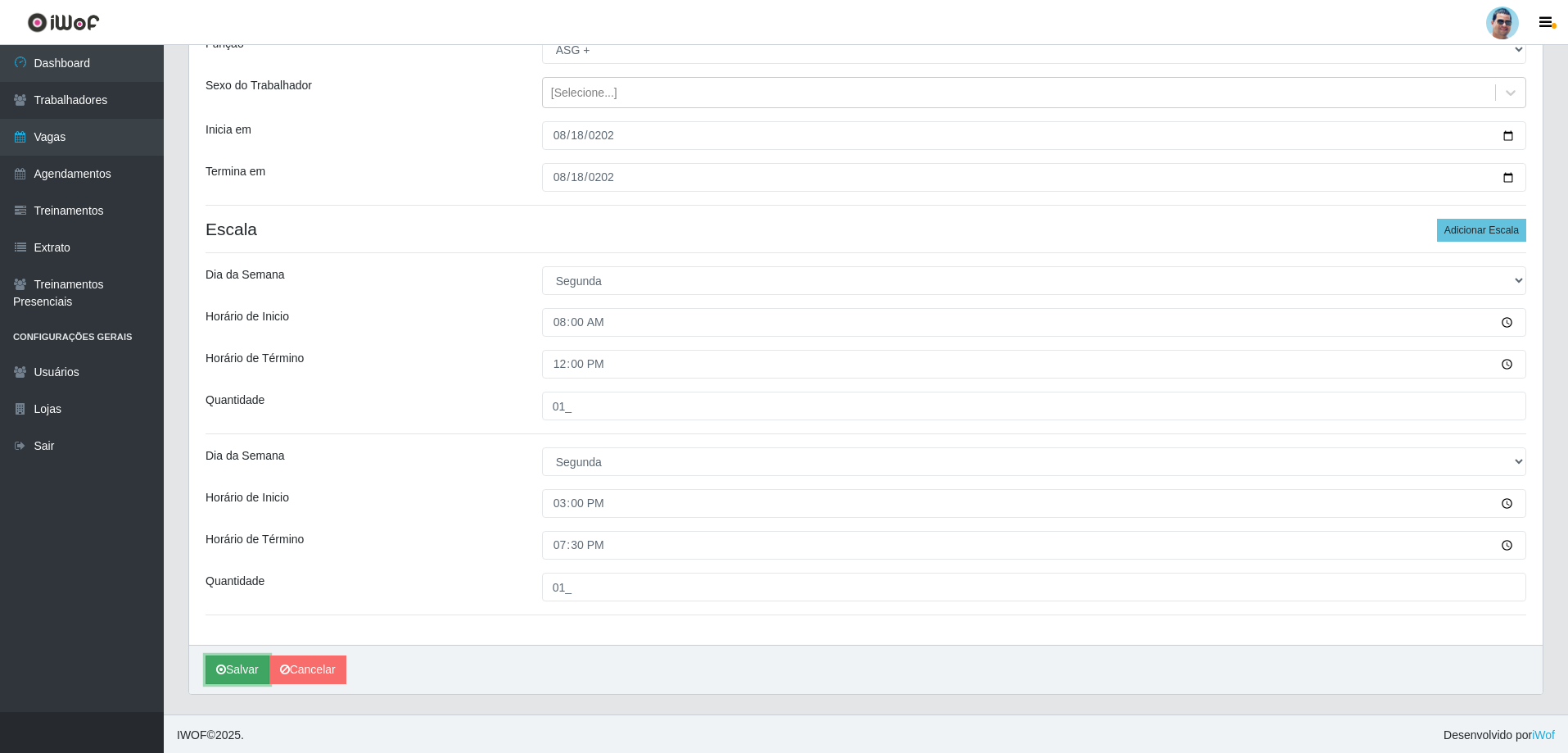
click at [255, 670] on button "Salvar" at bounding box center [237, 670] width 64 height 29
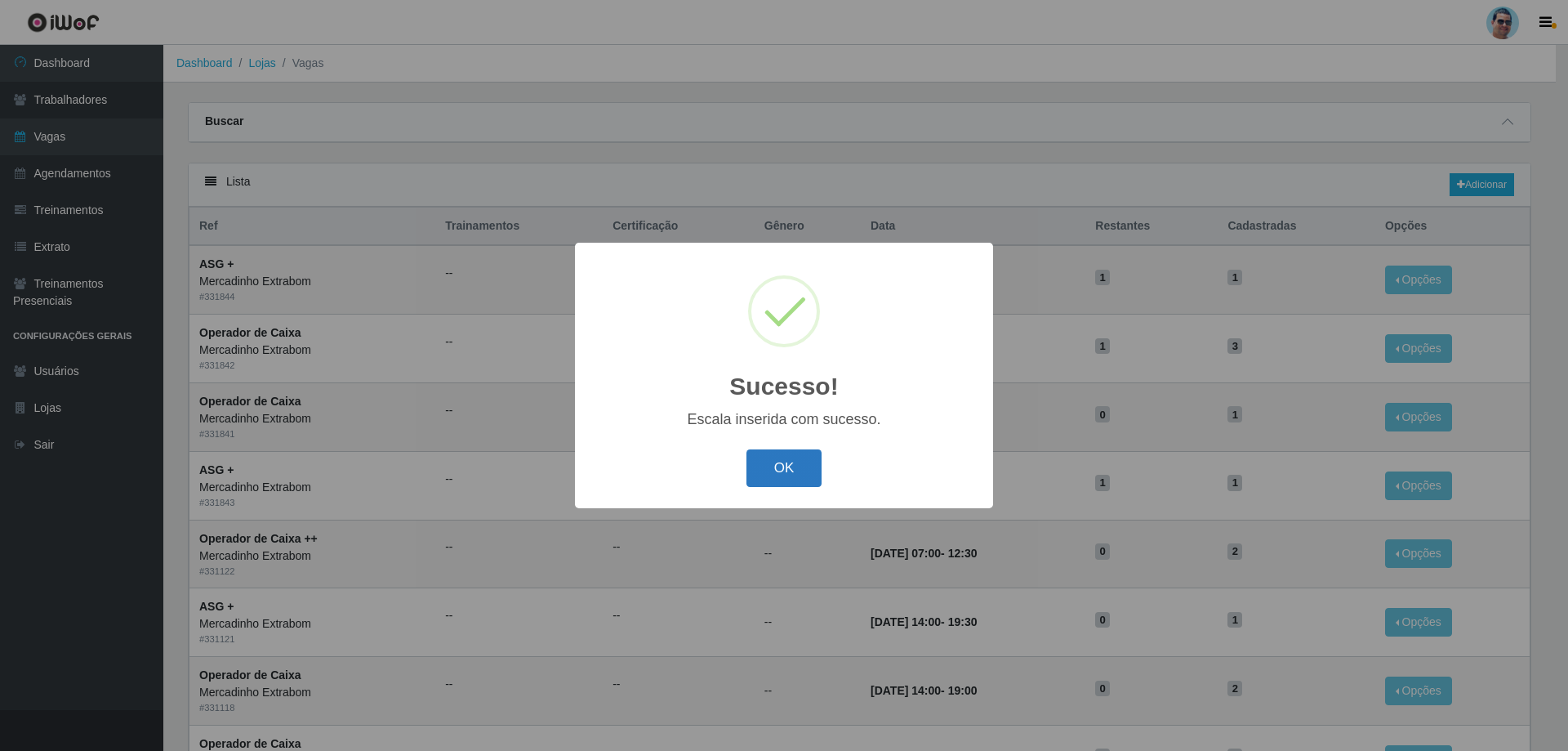
click at [771, 482] on button "OK" at bounding box center [784, 468] width 76 height 38
